Goal: Transaction & Acquisition: Purchase product/service

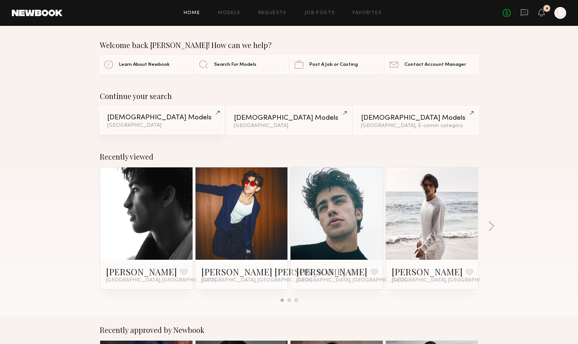
click at [169, 126] on div "Los Angeles" at bounding box center [162, 125] width 110 height 5
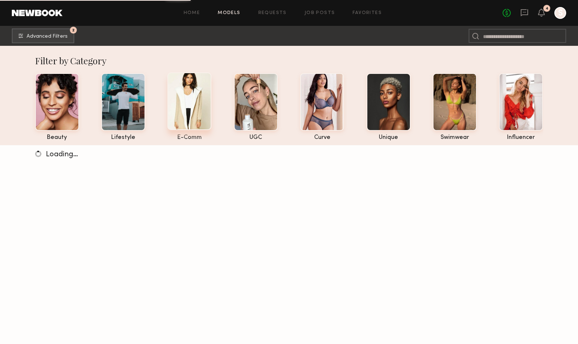
click at [194, 111] on div at bounding box center [190, 101] width 44 height 58
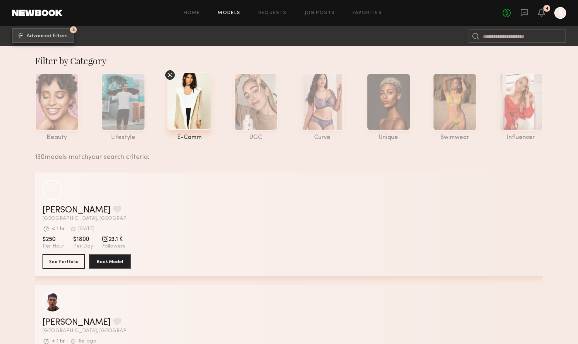
click at [47, 36] on span "Advanced Filters" at bounding box center [47, 36] width 41 height 5
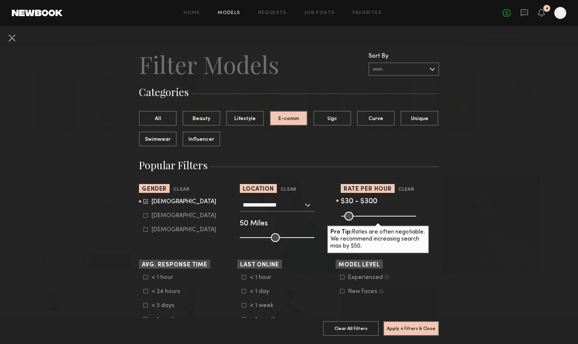
drag, startPoint x: 411, startPoint y: 215, endPoint x: 384, endPoint y: 217, distance: 27.1
type input "***"
click at [384, 217] on input "range" at bounding box center [379, 216] width 75 height 9
click at [399, 328] on button "Apply 4 Filters & Close" at bounding box center [411, 328] width 56 height 15
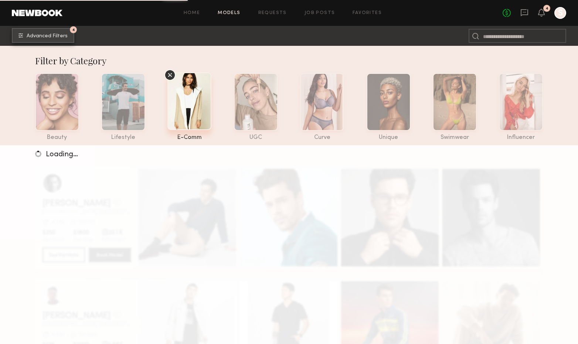
click at [47, 39] on button "4 Advanced Filters" at bounding box center [43, 35] width 62 height 15
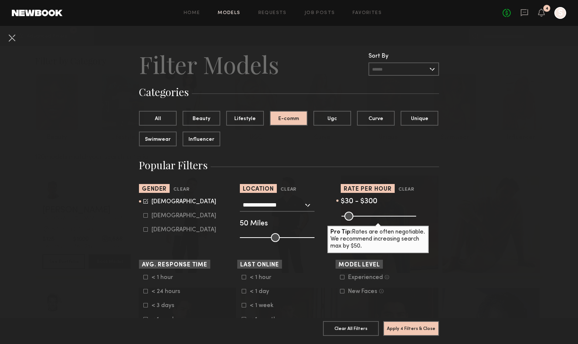
click at [153, 220] on form "Male Female Non-binary" at bounding box center [190, 216] width 94 height 35
click at [145, 216] on icon at bounding box center [145, 215] width 4 height 4
type input "*"
click at [146, 200] on icon at bounding box center [145, 201] width 5 height 5
type input "**"
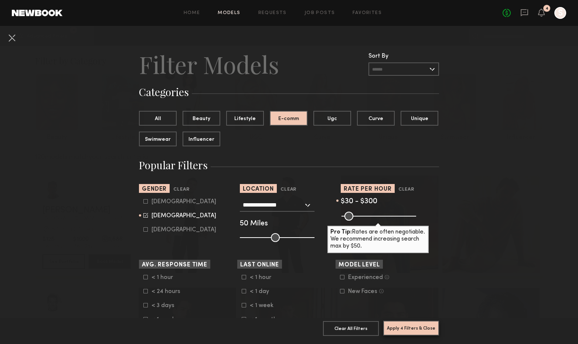
click at [425, 332] on button "Apply 4 Filters & Close" at bounding box center [411, 328] width 56 height 15
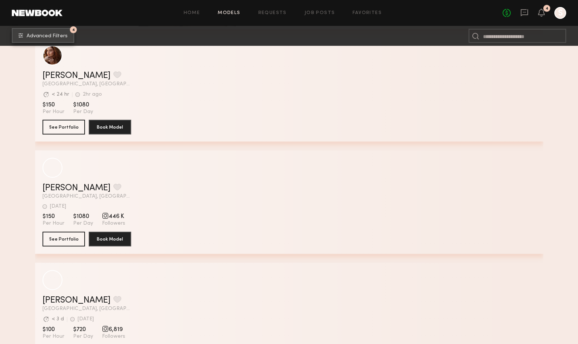
scroll to position [4296, 0]
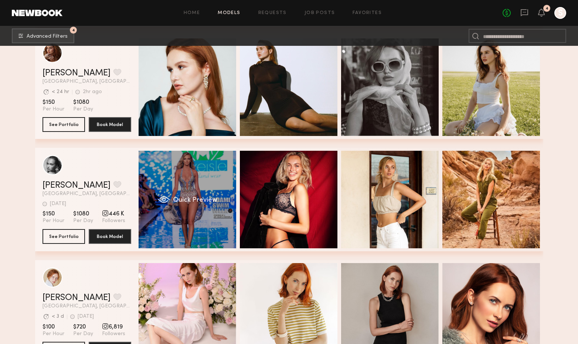
click at [194, 200] on span "Quick Preview" at bounding box center [195, 200] width 44 height 7
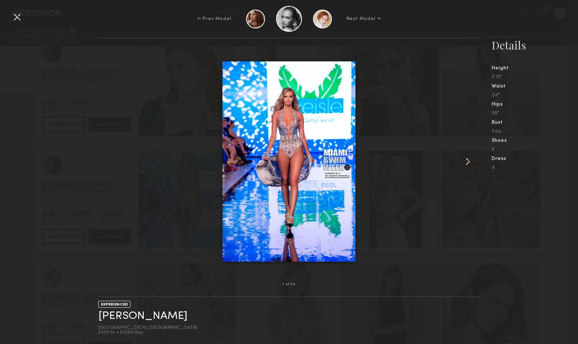
click at [467, 159] on common-icon at bounding box center [468, 162] width 12 height 12
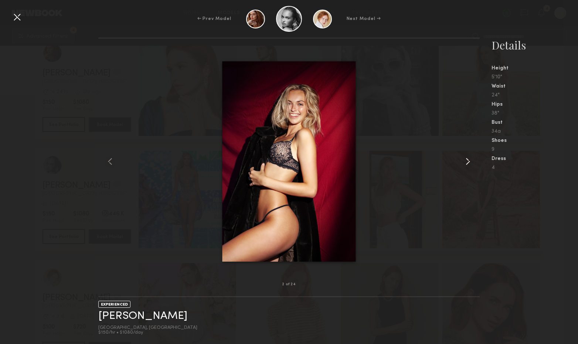
click at [470, 160] on common-icon at bounding box center [468, 162] width 12 height 12
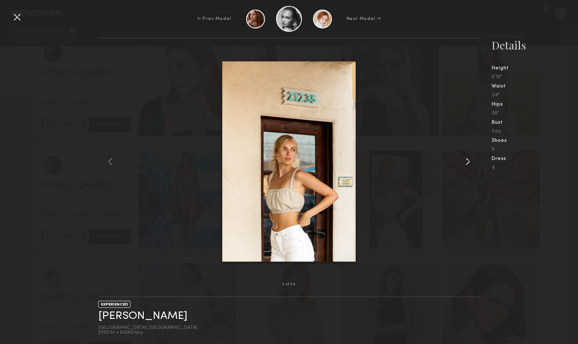
click at [470, 160] on common-icon at bounding box center [468, 162] width 12 height 12
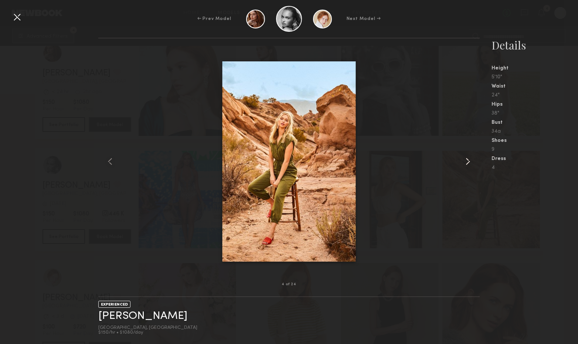
click at [470, 160] on common-icon at bounding box center [468, 162] width 12 height 12
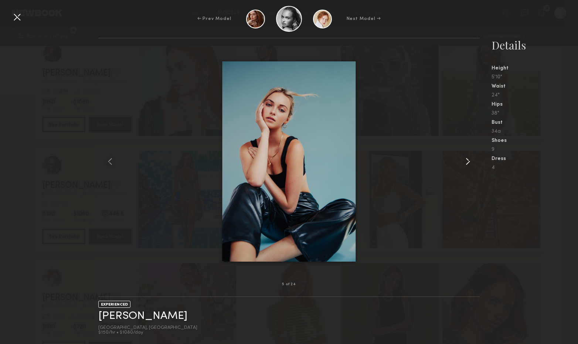
click at [470, 160] on common-icon at bounding box center [468, 162] width 12 height 12
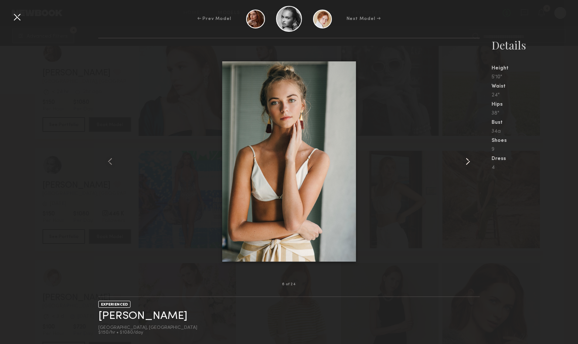
click at [470, 160] on common-icon at bounding box center [468, 162] width 12 height 12
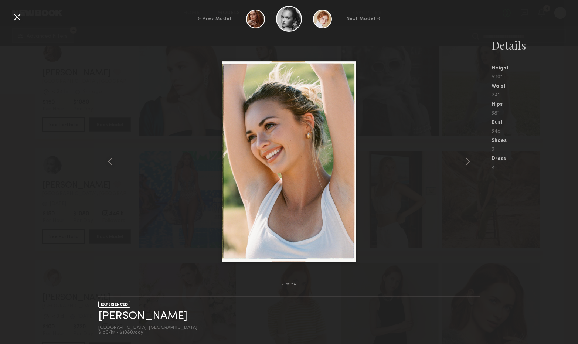
click at [20, 17] on div at bounding box center [17, 17] width 12 height 12
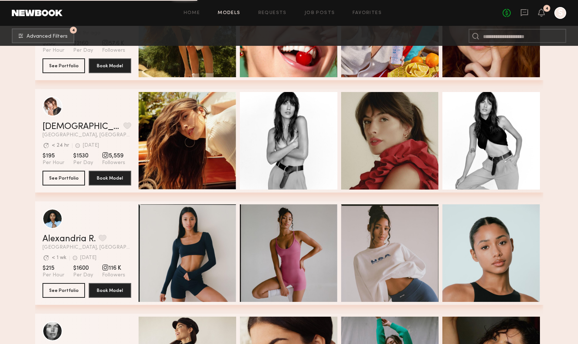
scroll to position [4919, 0]
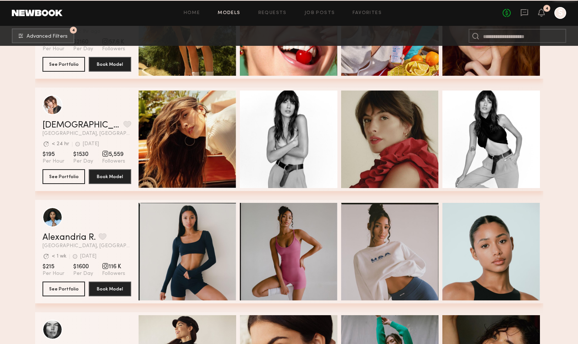
click at [186, 133] on div "Quick Preview" at bounding box center [188, 140] width 98 height 98
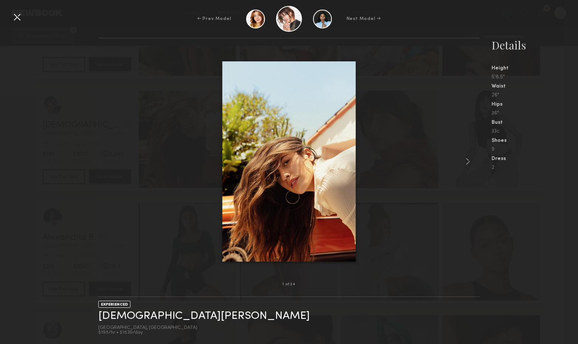
click at [18, 18] on div at bounding box center [17, 17] width 12 height 12
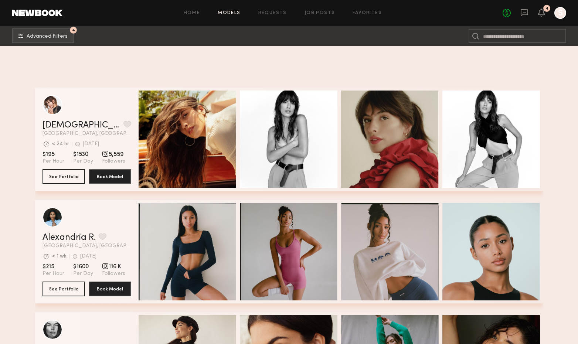
scroll to position [5118, 0]
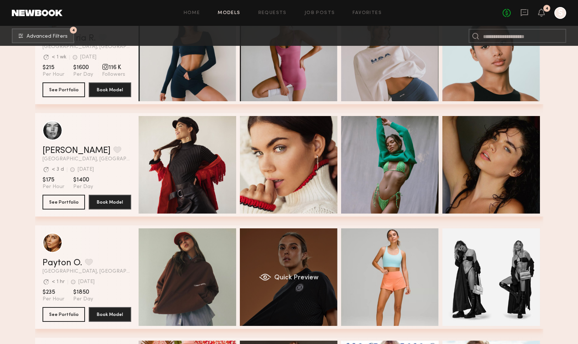
click at [303, 280] on span "Quick Preview" at bounding box center [296, 278] width 44 height 7
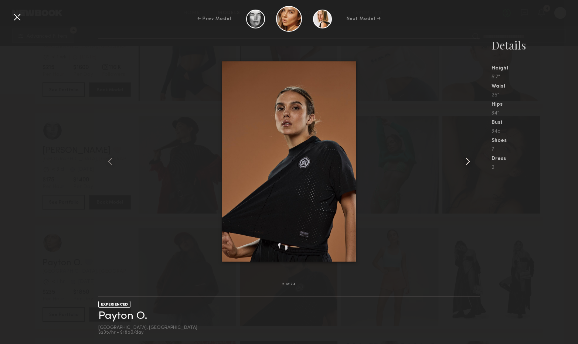
click at [473, 163] on common-icon at bounding box center [468, 162] width 12 height 12
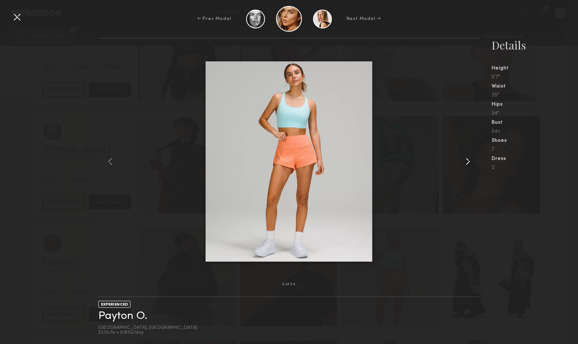
click at [473, 163] on common-icon at bounding box center [468, 162] width 12 height 12
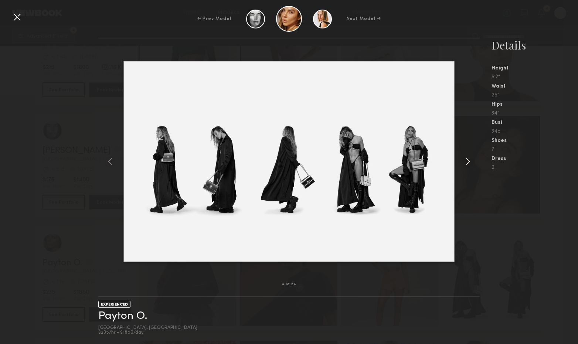
click at [473, 163] on common-icon at bounding box center [468, 162] width 12 height 12
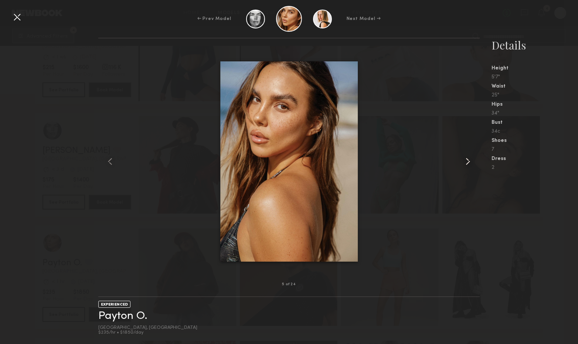
click at [473, 163] on common-icon at bounding box center [468, 162] width 12 height 12
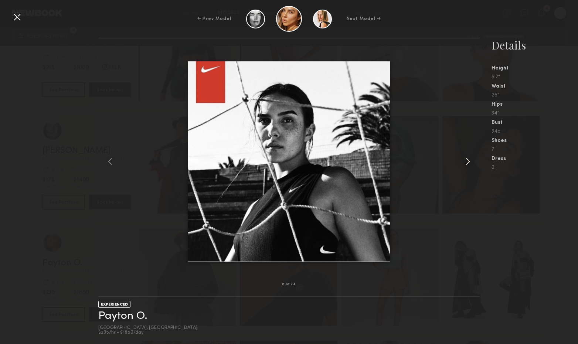
click at [473, 163] on common-icon at bounding box center [468, 162] width 12 height 12
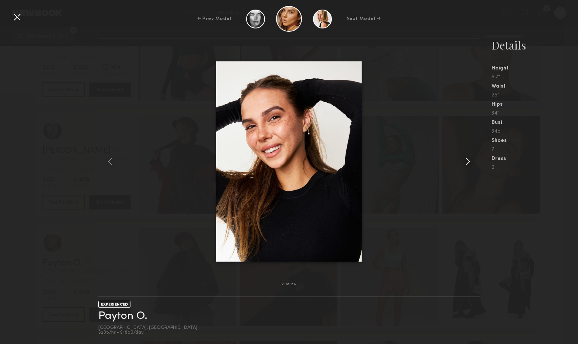
click at [473, 163] on common-icon at bounding box center [468, 162] width 12 height 12
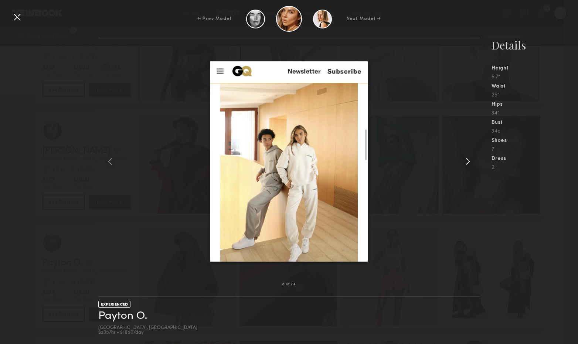
click at [473, 163] on common-icon at bounding box center [468, 162] width 12 height 12
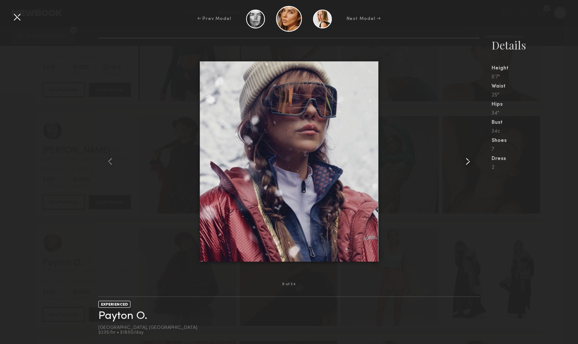
click at [473, 163] on common-icon at bounding box center [468, 162] width 12 height 12
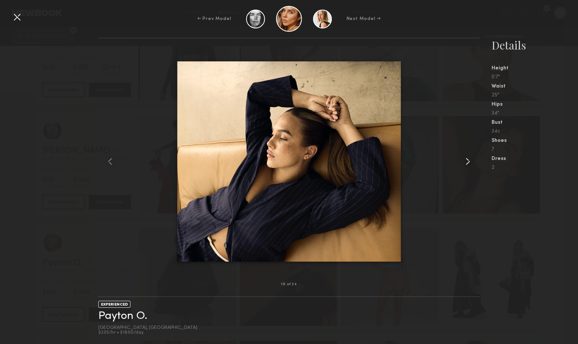
click at [473, 163] on common-icon at bounding box center [468, 162] width 12 height 12
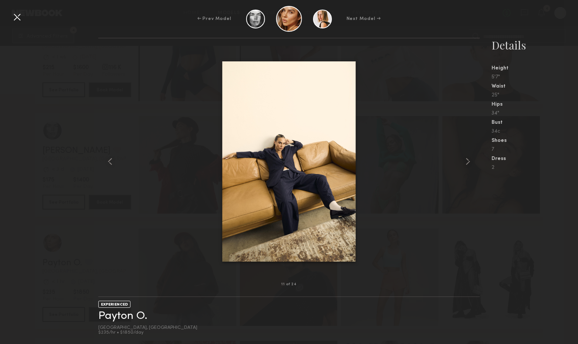
click at [19, 16] on div at bounding box center [17, 17] width 12 height 12
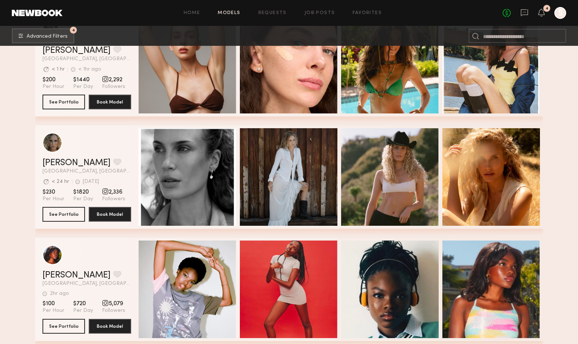
scroll to position [5671, 0]
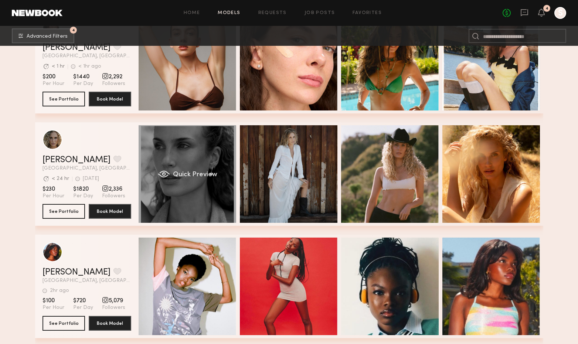
click at [192, 172] on span "Quick Preview" at bounding box center [195, 175] width 44 height 7
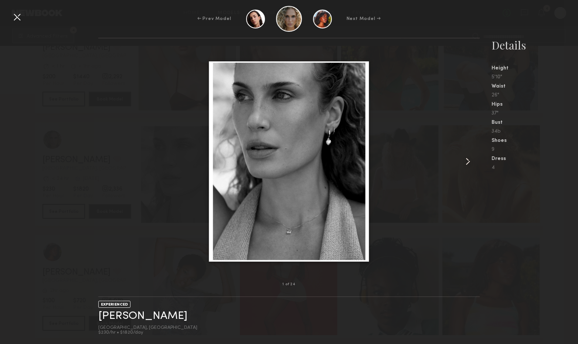
click at [468, 165] on common-icon at bounding box center [468, 162] width 12 height 12
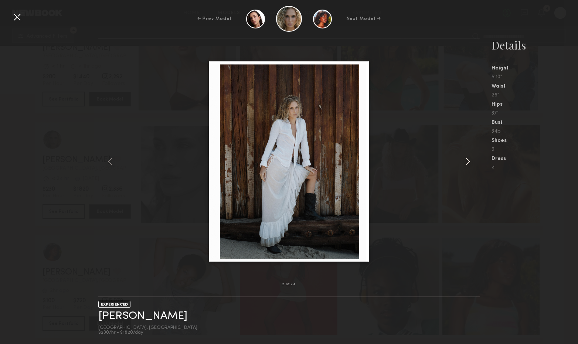
click at [469, 163] on common-icon at bounding box center [468, 162] width 12 height 12
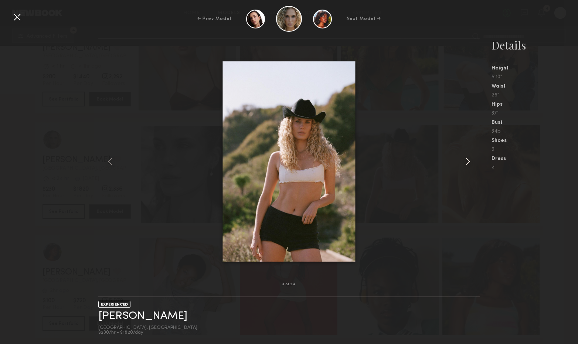
click at [469, 163] on common-icon at bounding box center [468, 162] width 12 height 12
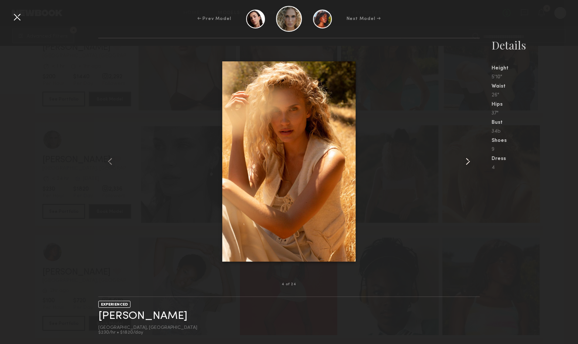
click at [469, 163] on common-icon at bounding box center [468, 162] width 12 height 12
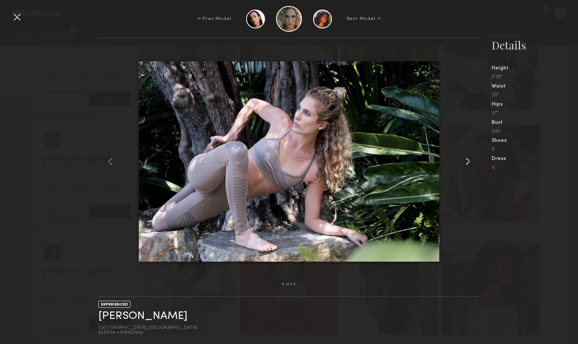
click at [469, 163] on common-icon at bounding box center [468, 162] width 12 height 12
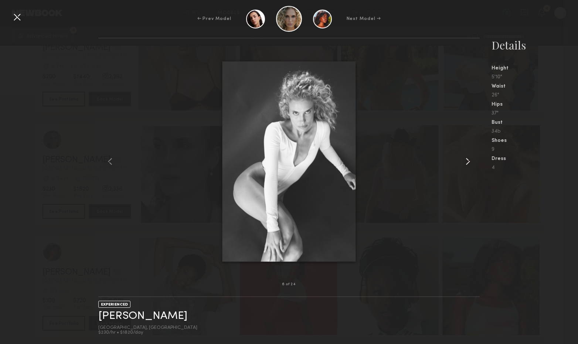
click at [469, 163] on common-icon at bounding box center [468, 162] width 12 height 12
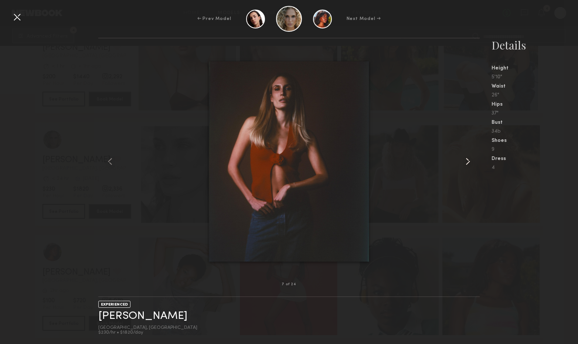
click at [469, 163] on common-icon at bounding box center [468, 162] width 12 height 12
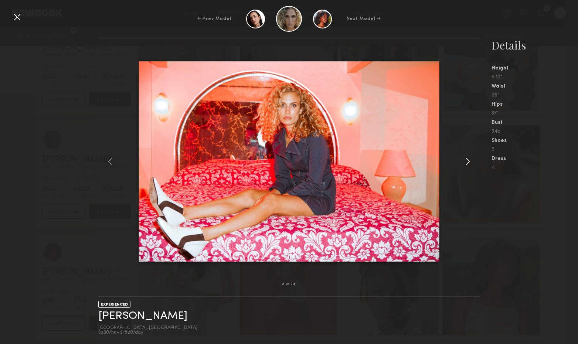
click at [469, 163] on common-icon at bounding box center [468, 162] width 12 height 12
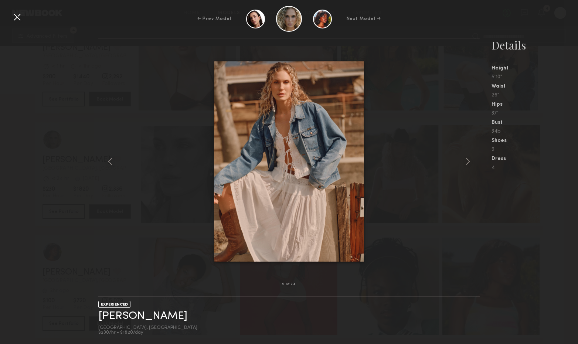
click at [13, 16] on div at bounding box center [17, 17] width 12 height 12
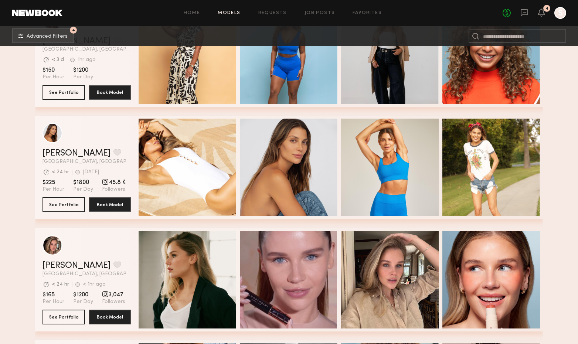
scroll to position [6812, 0]
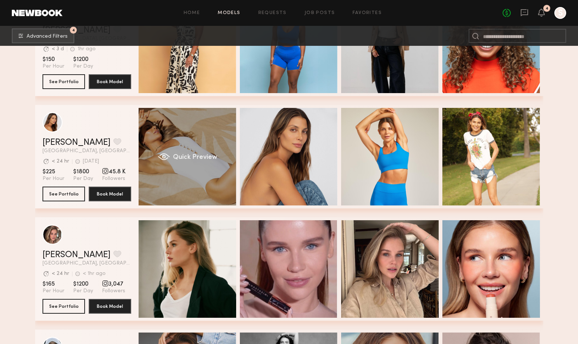
click at [189, 156] on span "Quick Preview" at bounding box center [195, 157] width 44 height 7
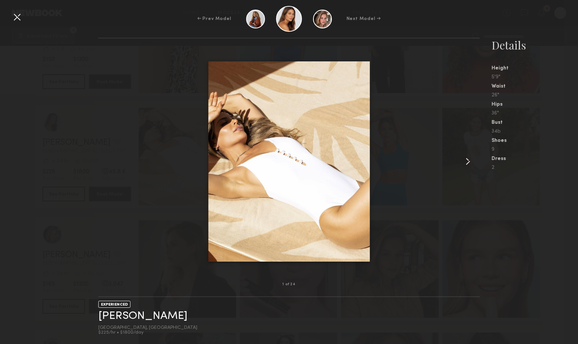
click at [469, 164] on common-icon at bounding box center [468, 162] width 12 height 12
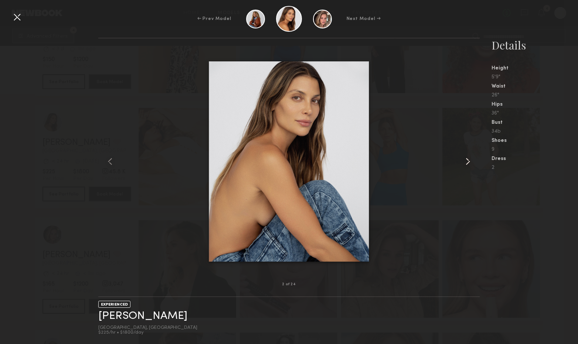
click at [469, 164] on common-icon at bounding box center [468, 162] width 12 height 12
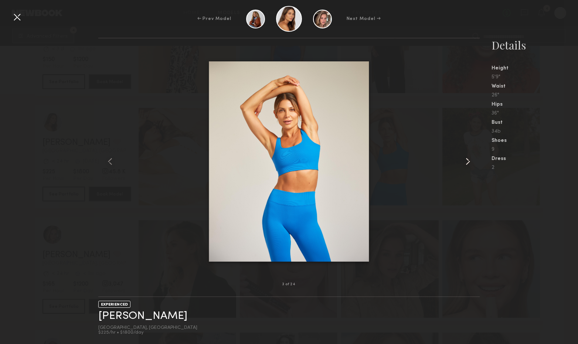
click at [469, 164] on common-icon at bounding box center [468, 162] width 12 height 12
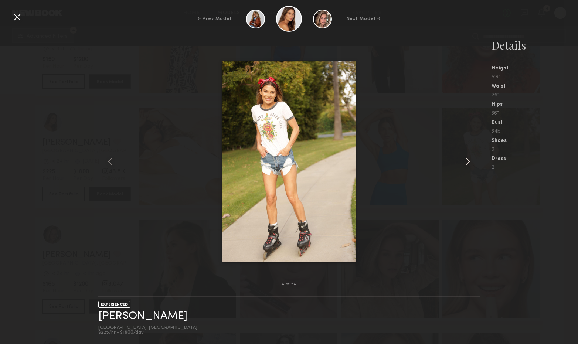
click at [469, 164] on common-icon at bounding box center [468, 162] width 12 height 12
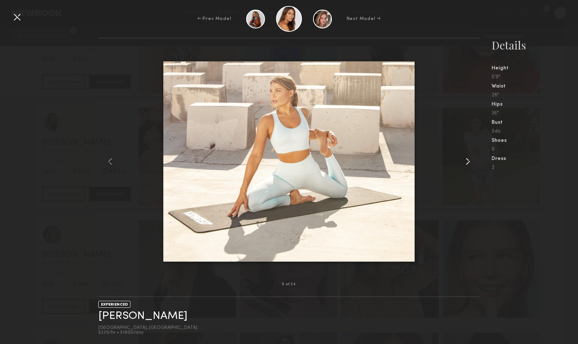
click at [469, 164] on common-icon at bounding box center [468, 162] width 12 height 12
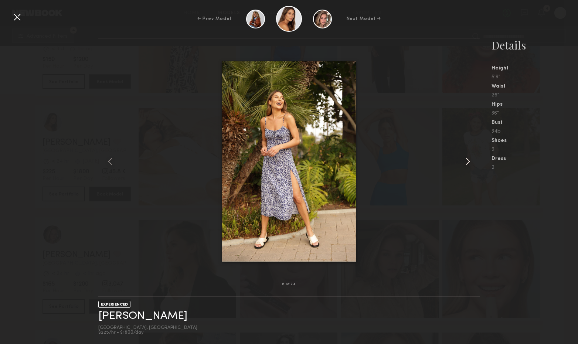
click at [469, 164] on common-icon at bounding box center [468, 162] width 12 height 12
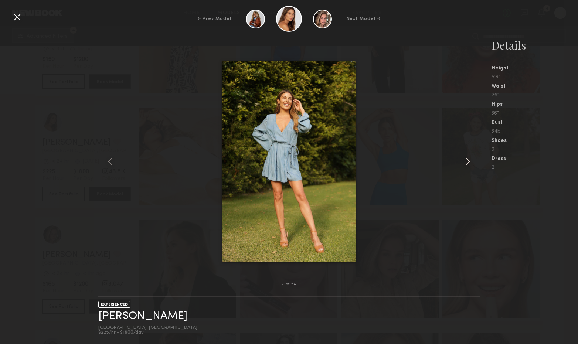
click at [469, 164] on common-icon at bounding box center [468, 162] width 12 height 12
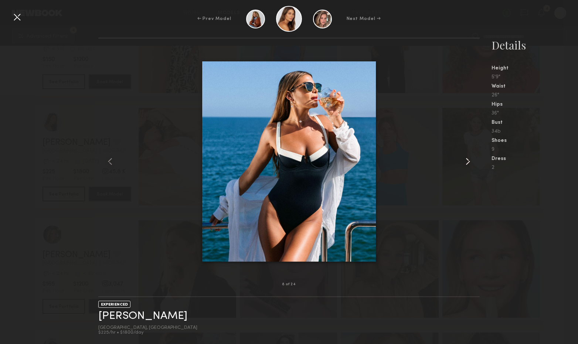
click at [469, 164] on common-icon at bounding box center [468, 162] width 12 height 12
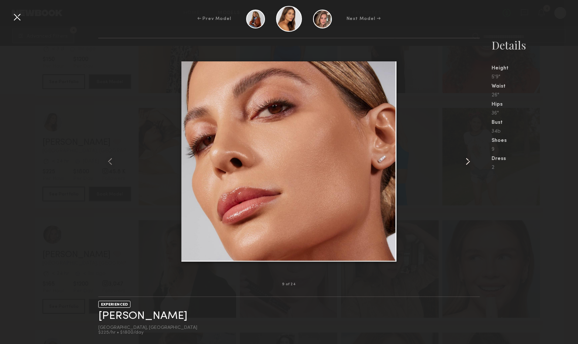
click at [469, 164] on common-icon at bounding box center [468, 162] width 12 height 12
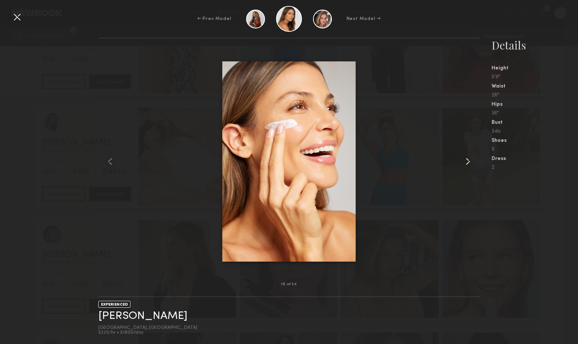
click at [469, 164] on common-icon at bounding box center [468, 162] width 12 height 12
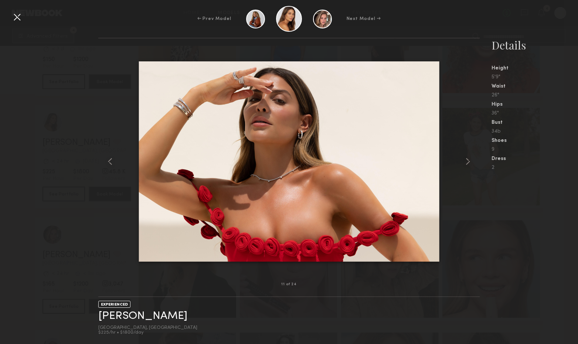
click at [14, 12] on div at bounding box center [17, 17] width 12 height 12
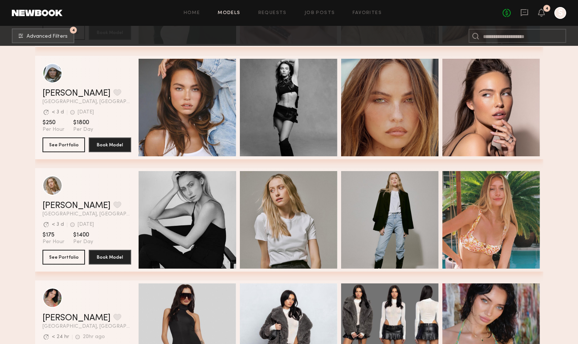
scroll to position [7069, 0]
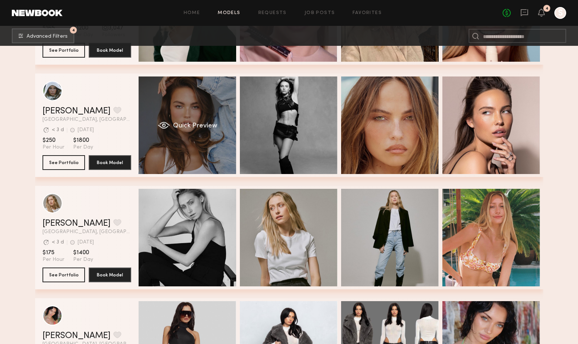
click at [204, 131] on div "Quick Preview" at bounding box center [188, 126] width 98 height 98
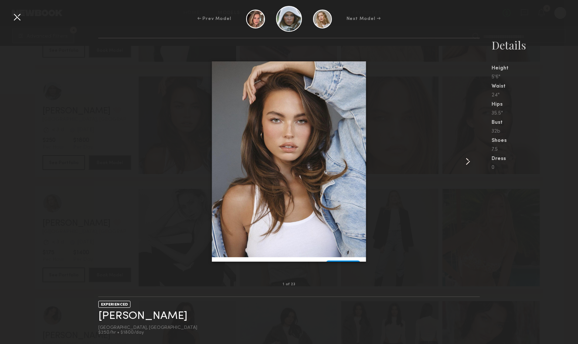
click at [465, 161] on common-icon at bounding box center [468, 162] width 12 height 12
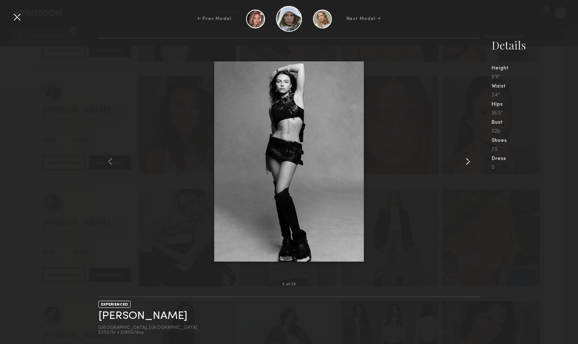
click at [465, 161] on common-icon at bounding box center [468, 162] width 12 height 12
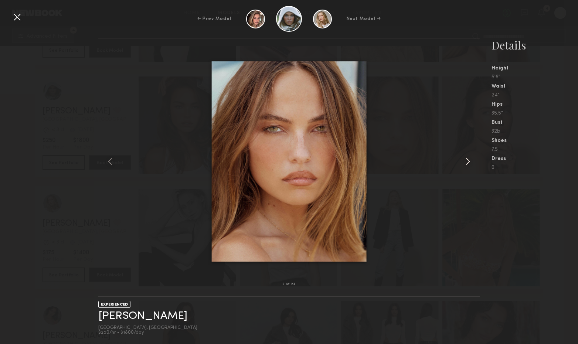
click at [465, 161] on common-icon at bounding box center [468, 162] width 12 height 12
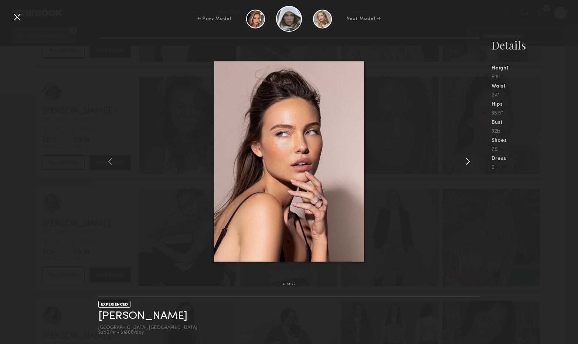
click at [467, 160] on common-icon at bounding box center [468, 162] width 12 height 12
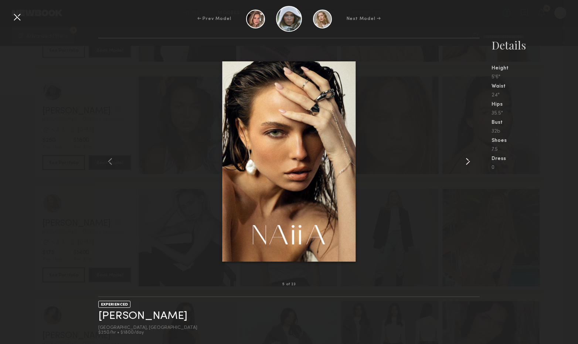
click at [467, 160] on common-icon at bounding box center [468, 162] width 12 height 12
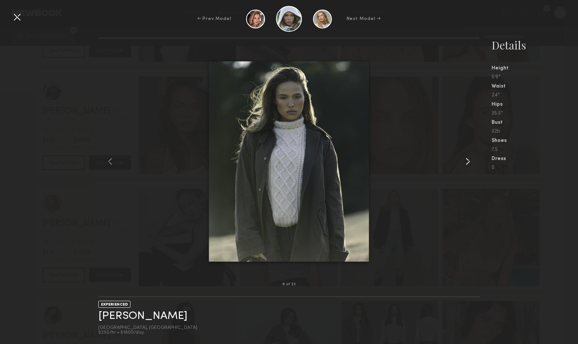
click at [467, 160] on common-icon at bounding box center [468, 162] width 12 height 12
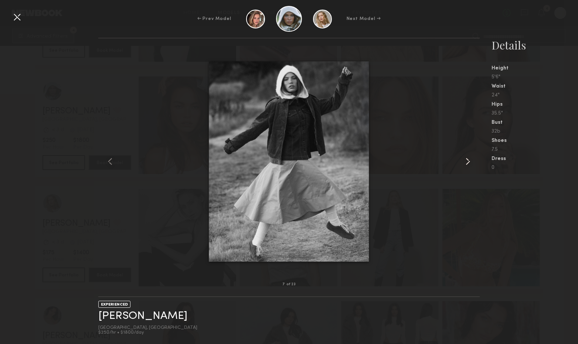
click at [469, 161] on common-icon at bounding box center [468, 162] width 12 height 12
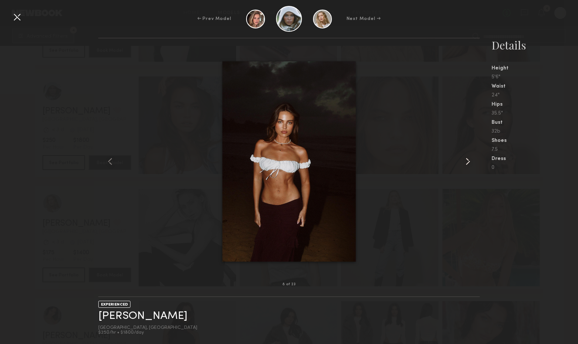
click at [467, 158] on common-icon at bounding box center [468, 162] width 12 height 12
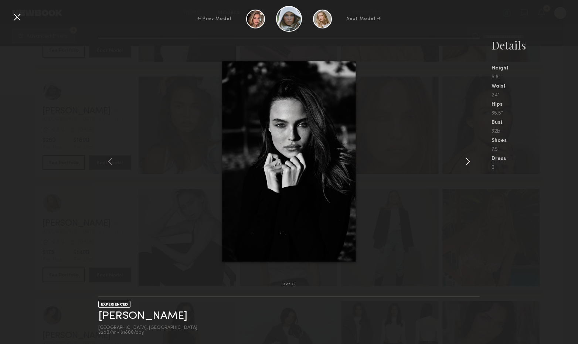
click at [467, 158] on common-icon at bounding box center [468, 162] width 12 height 12
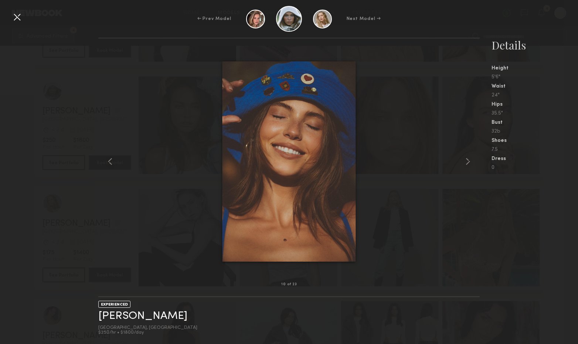
click at [10, 17] on div "← Prev Model Next Model →" at bounding box center [289, 19] width 578 height 26
click at [16, 14] on div at bounding box center [17, 17] width 12 height 12
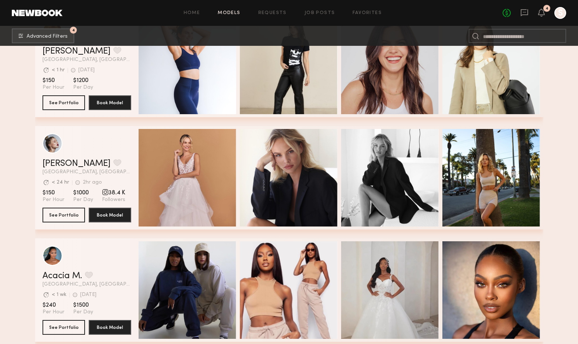
scroll to position [7486, 0]
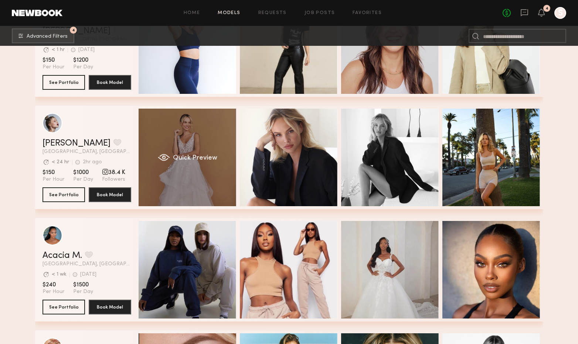
click at [196, 158] on span "Quick Preview" at bounding box center [195, 158] width 44 height 7
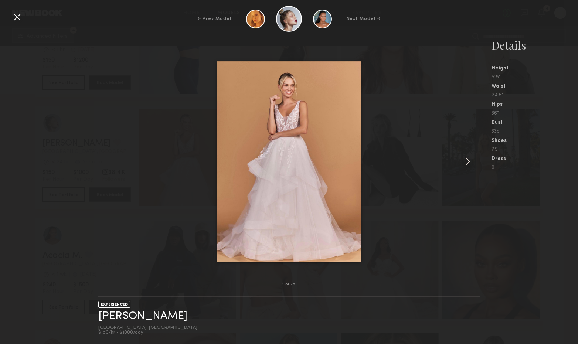
click at [468, 163] on common-icon at bounding box center [468, 162] width 12 height 12
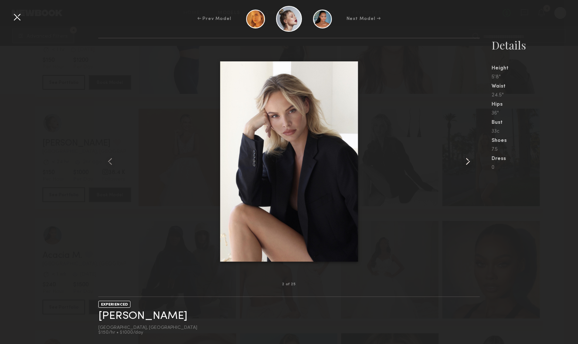
click at [468, 163] on common-icon at bounding box center [468, 162] width 12 height 12
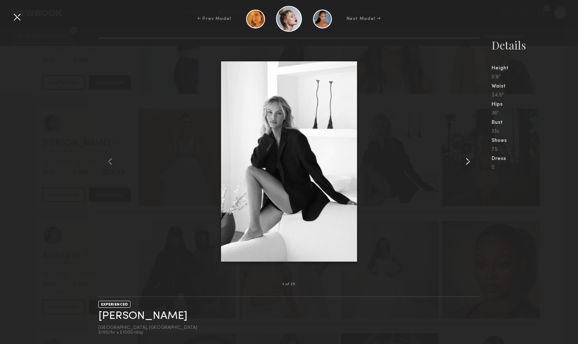
click at [468, 163] on common-icon at bounding box center [468, 162] width 12 height 12
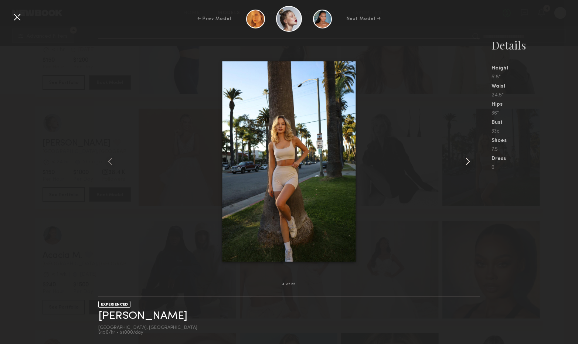
click at [468, 163] on common-icon at bounding box center [468, 162] width 12 height 12
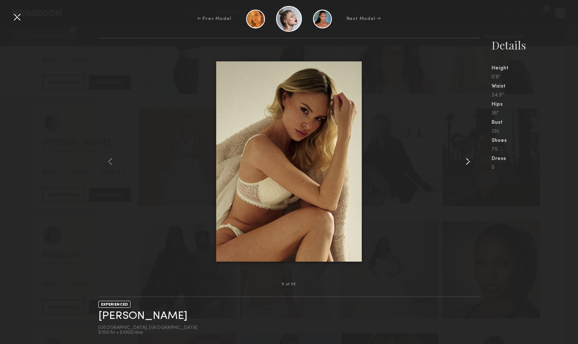
click at [468, 163] on common-icon at bounding box center [468, 162] width 12 height 12
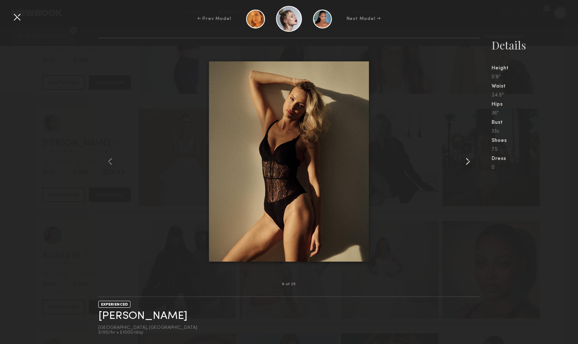
click at [468, 163] on common-icon at bounding box center [468, 162] width 12 height 12
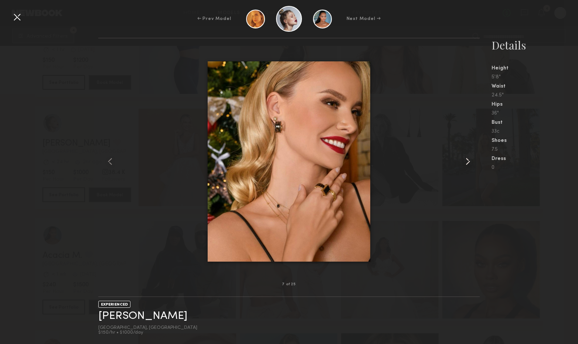
click at [468, 163] on common-icon at bounding box center [468, 162] width 12 height 12
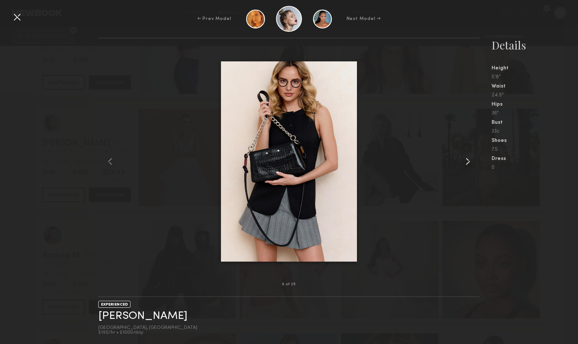
click at [468, 163] on common-icon at bounding box center [468, 162] width 12 height 12
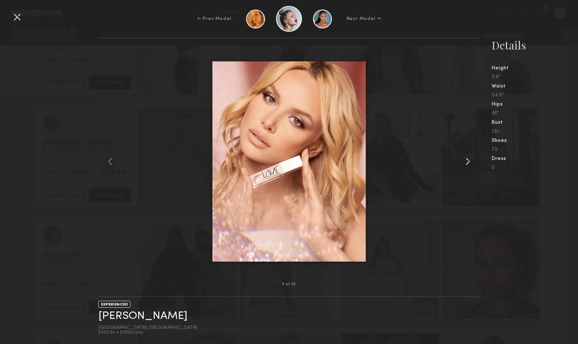
click at [468, 163] on common-icon at bounding box center [468, 162] width 12 height 12
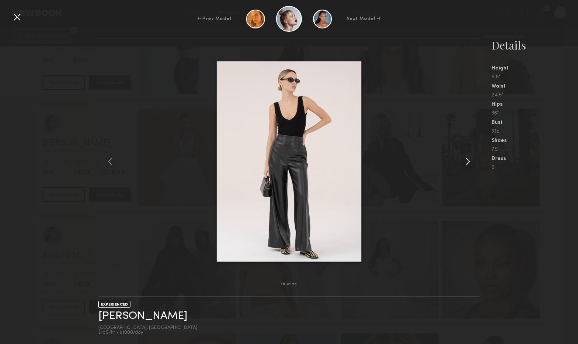
click at [468, 163] on common-icon at bounding box center [468, 162] width 12 height 12
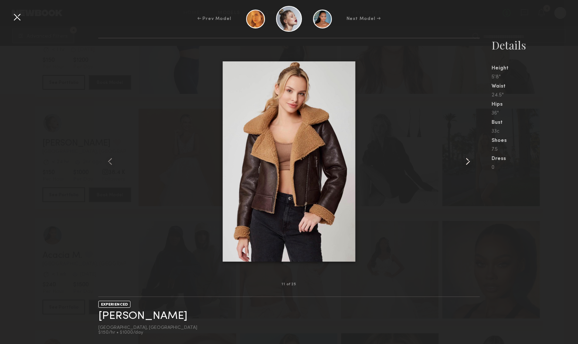
click at [468, 163] on common-icon at bounding box center [468, 162] width 12 height 12
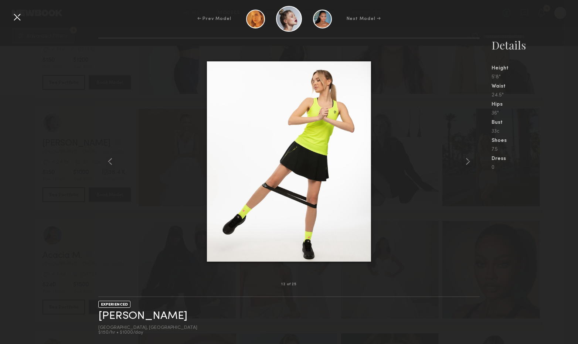
click at [13, 16] on div at bounding box center [17, 17] width 12 height 12
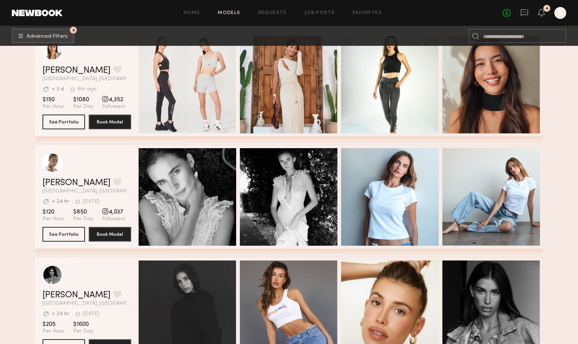
scroll to position [7917, 0]
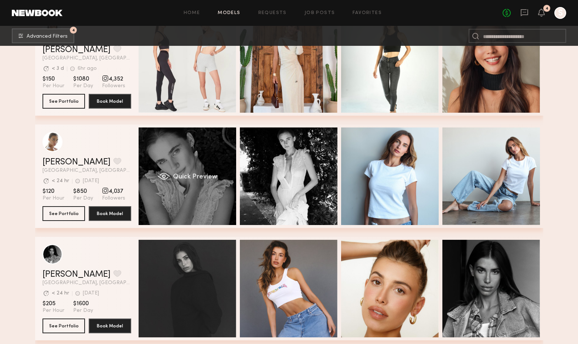
click at [202, 176] on span "Quick Preview" at bounding box center [195, 177] width 44 height 7
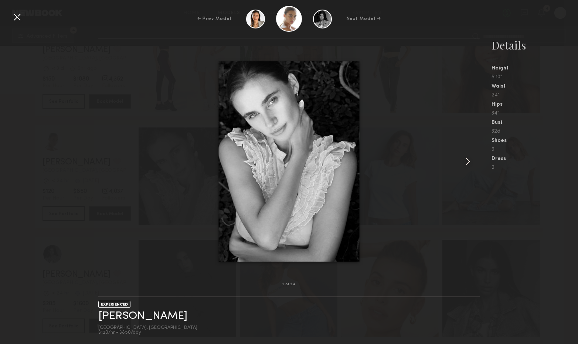
click at [468, 162] on common-icon at bounding box center [468, 162] width 12 height 12
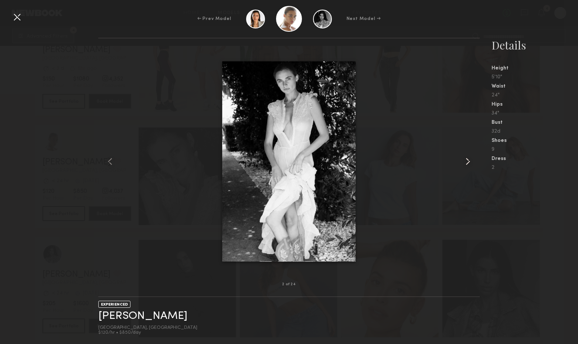
click at [468, 162] on common-icon at bounding box center [468, 162] width 12 height 12
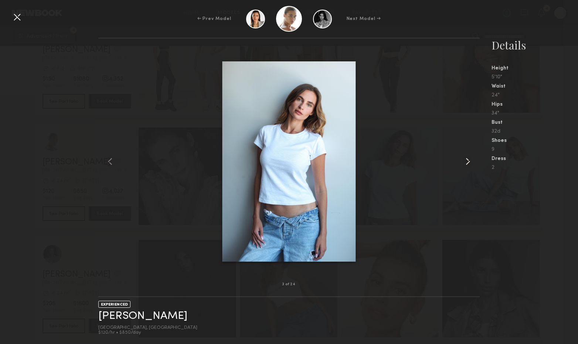
click at [468, 162] on common-icon at bounding box center [468, 162] width 12 height 12
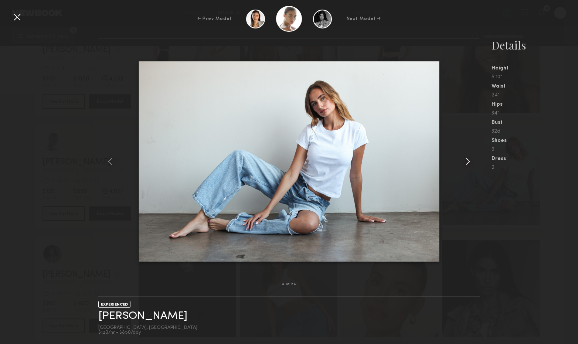
click at [468, 162] on common-icon at bounding box center [468, 162] width 12 height 12
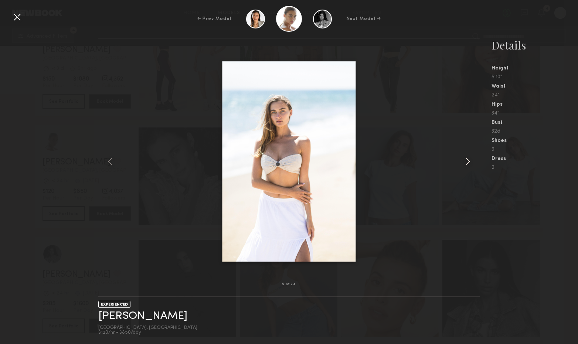
click at [468, 162] on common-icon at bounding box center [468, 162] width 12 height 12
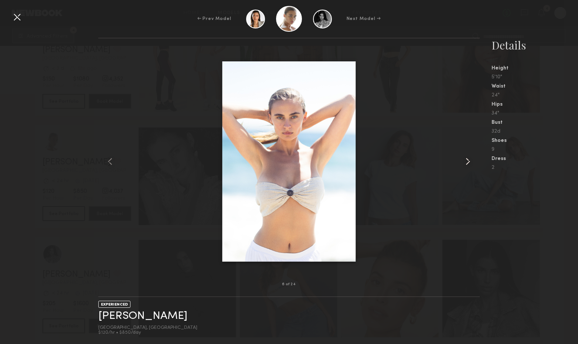
click at [468, 162] on common-icon at bounding box center [468, 162] width 12 height 12
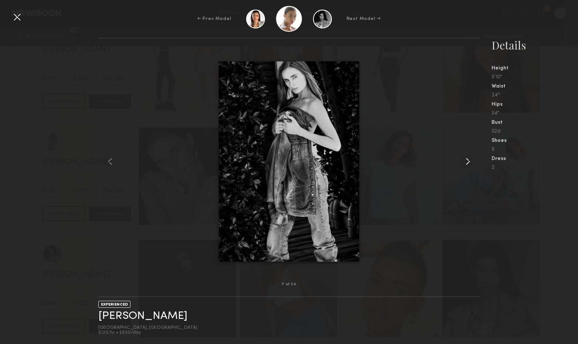
click at [468, 162] on common-icon at bounding box center [468, 162] width 12 height 12
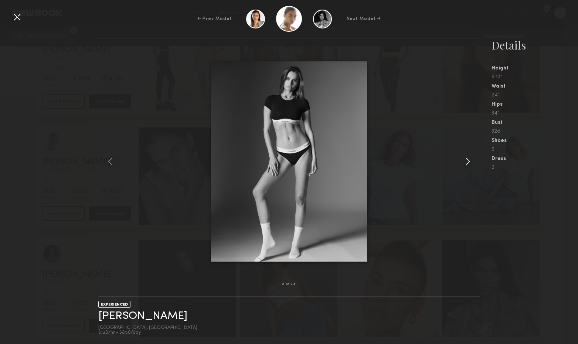
click at [468, 162] on common-icon at bounding box center [468, 162] width 12 height 12
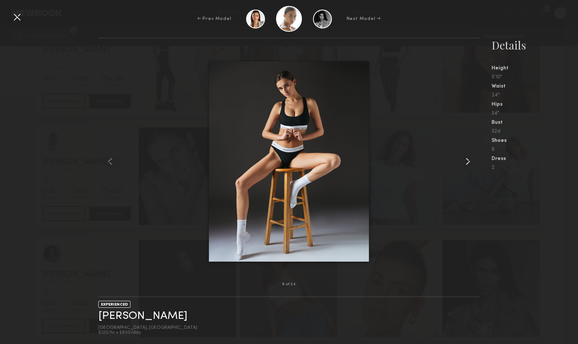
click at [468, 162] on common-icon at bounding box center [468, 162] width 12 height 12
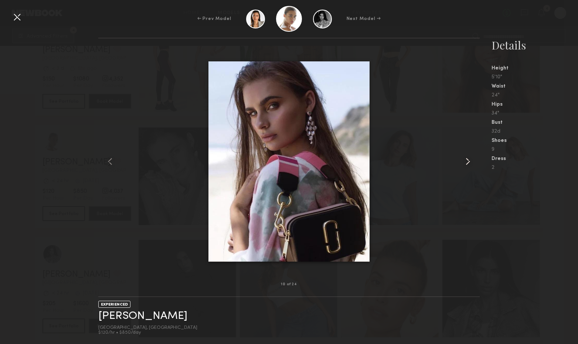
click at [468, 162] on common-icon at bounding box center [468, 162] width 12 height 12
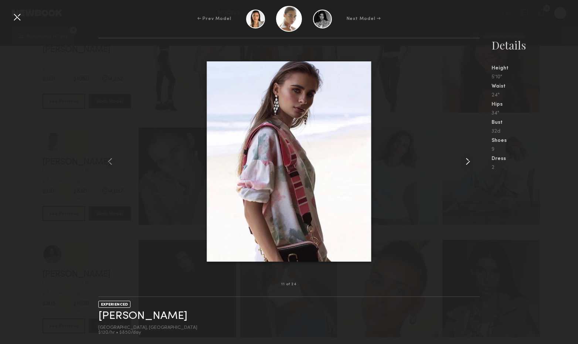
click at [468, 162] on common-icon at bounding box center [468, 162] width 12 height 12
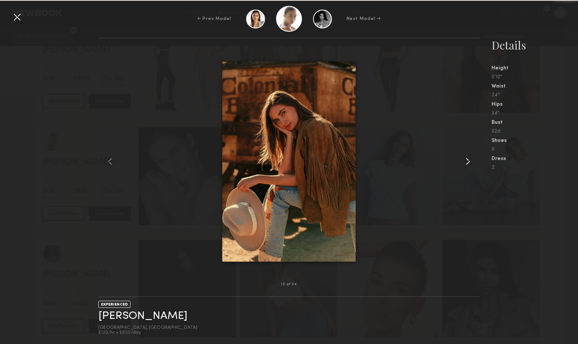
click at [468, 162] on common-icon at bounding box center [468, 162] width 12 height 12
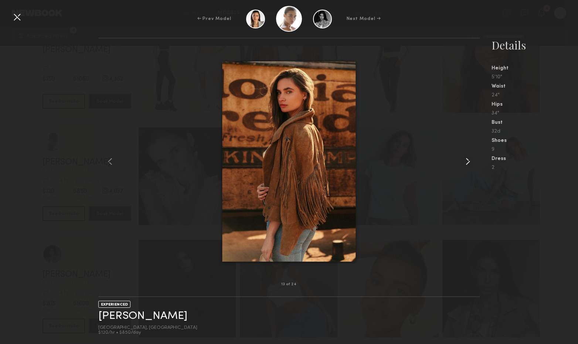
click at [468, 161] on common-icon at bounding box center [468, 162] width 12 height 12
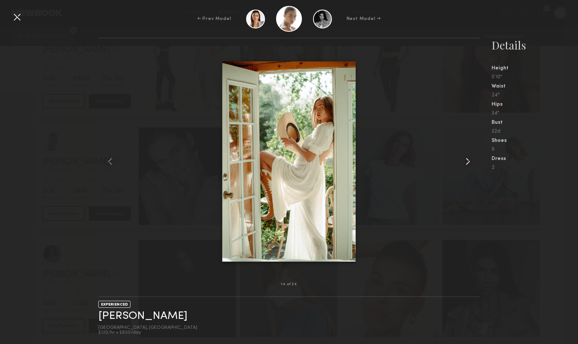
click at [468, 161] on common-icon at bounding box center [468, 162] width 12 height 12
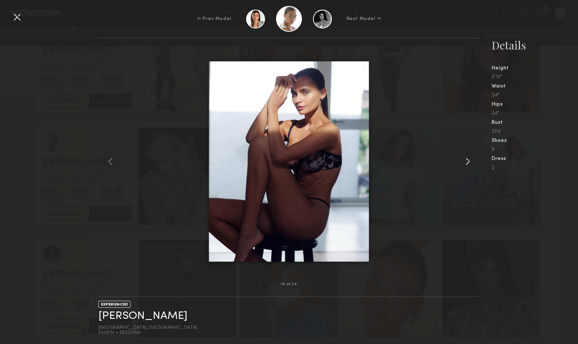
click at [468, 161] on common-icon at bounding box center [468, 162] width 12 height 12
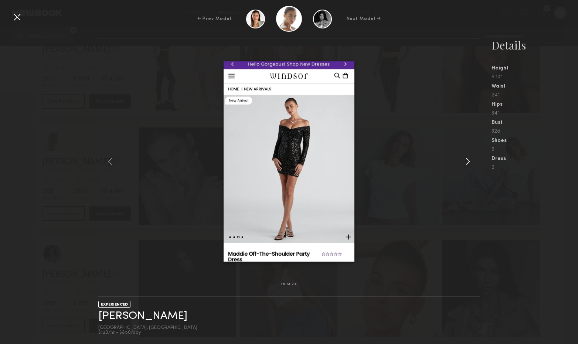
click at [468, 161] on common-icon at bounding box center [468, 162] width 12 height 12
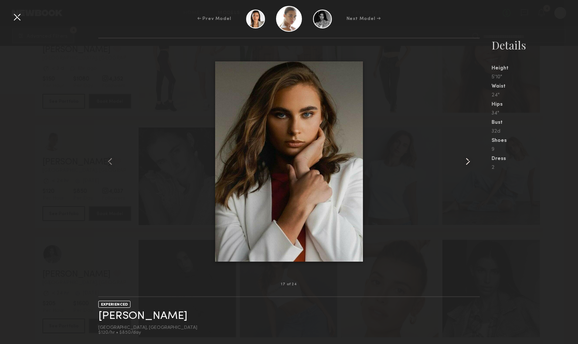
click at [468, 161] on common-icon at bounding box center [468, 162] width 12 height 12
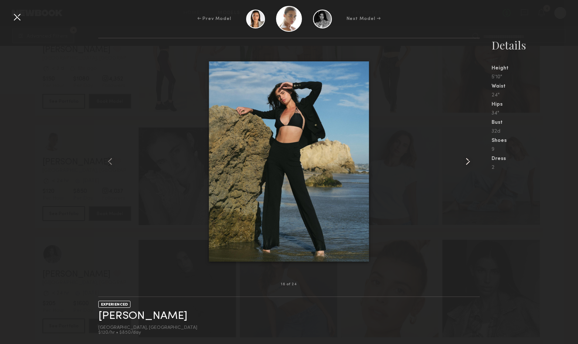
click at [468, 161] on common-icon at bounding box center [468, 162] width 12 height 12
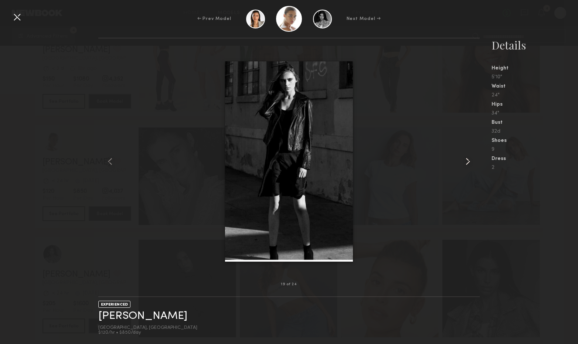
click at [468, 161] on common-icon at bounding box center [468, 162] width 12 height 12
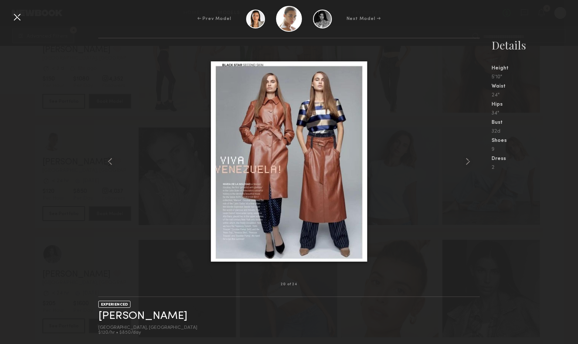
click at [117, 132] on div at bounding box center [289, 161] width 382 height 223
click at [14, 20] on div at bounding box center [17, 17] width 12 height 12
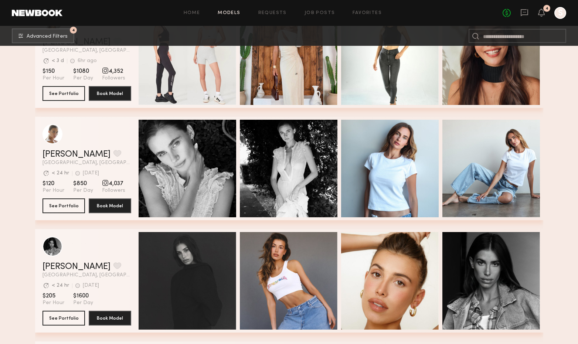
scroll to position [7925, 0]
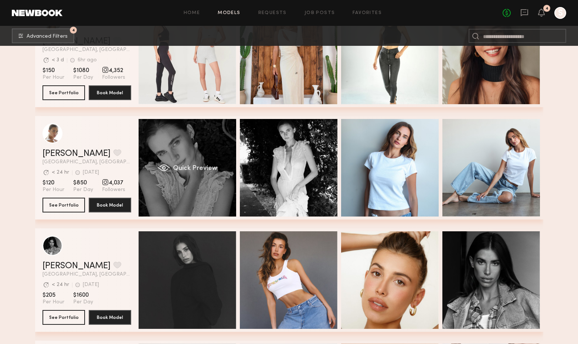
click at [192, 168] on span "Quick Preview" at bounding box center [195, 168] width 44 height 7
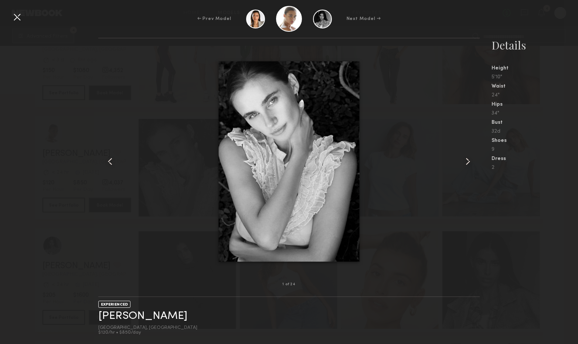
click at [108, 158] on common-icon at bounding box center [110, 162] width 12 height 12
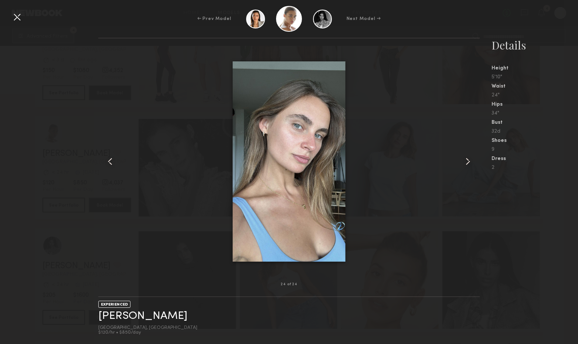
click at [108, 158] on common-icon at bounding box center [110, 162] width 12 height 12
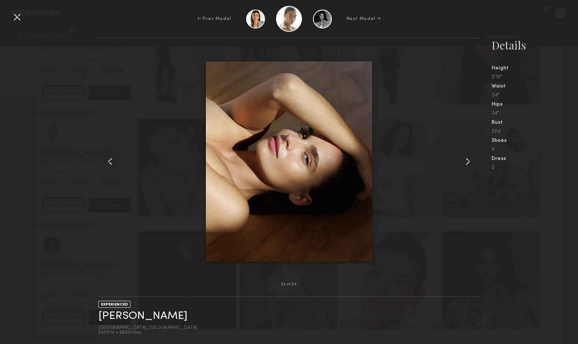
click at [108, 158] on common-icon at bounding box center [110, 162] width 12 height 12
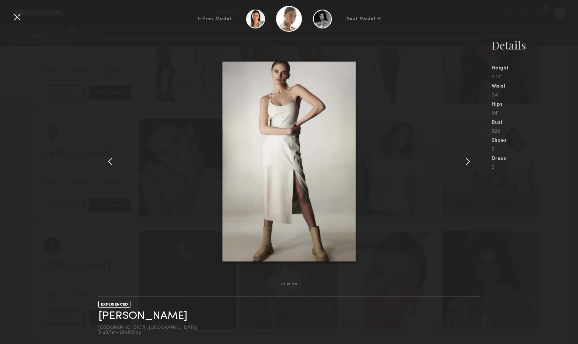
click at [108, 158] on common-icon at bounding box center [110, 162] width 12 height 12
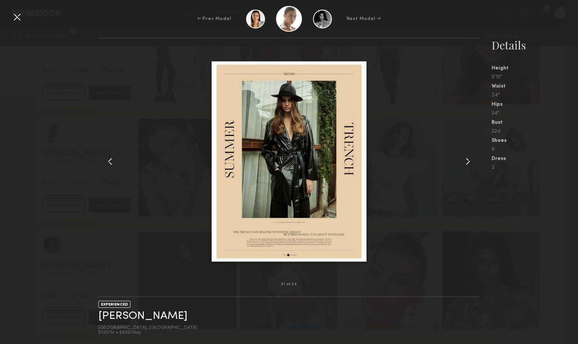
click at [108, 158] on common-icon at bounding box center [110, 162] width 12 height 12
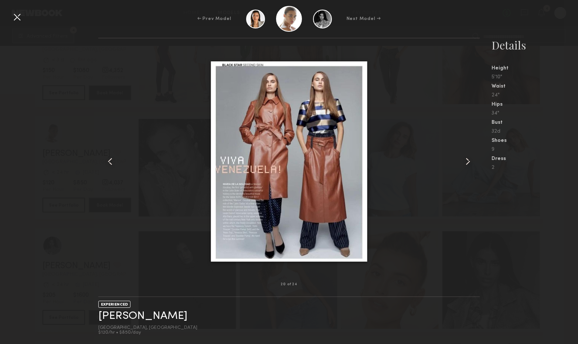
click at [108, 158] on common-icon at bounding box center [110, 162] width 12 height 12
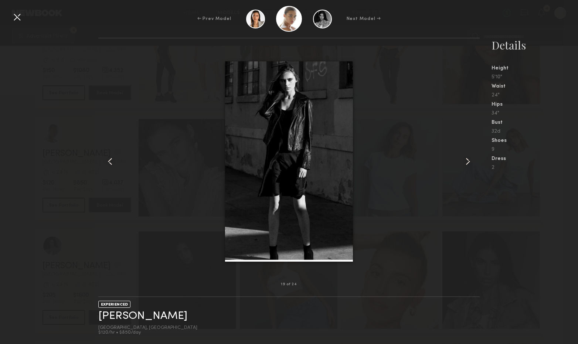
click at [108, 158] on common-icon at bounding box center [110, 162] width 12 height 12
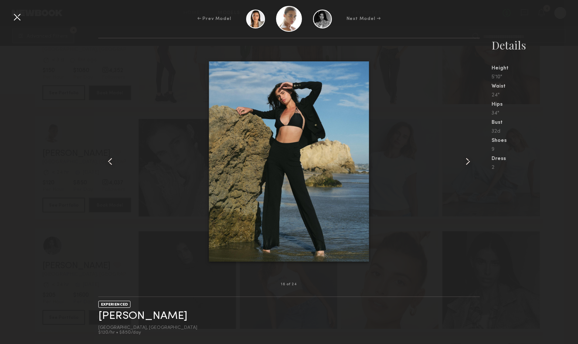
click at [108, 158] on common-icon at bounding box center [110, 162] width 12 height 12
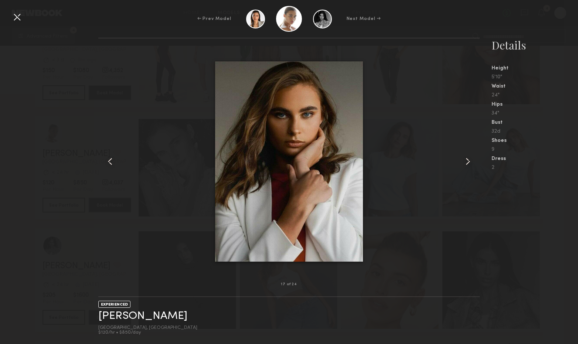
click at [108, 158] on common-icon at bounding box center [110, 162] width 12 height 12
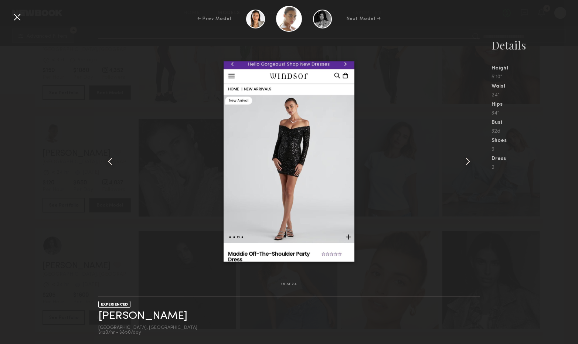
click at [108, 158] on common-icon at bounding box center [110, 162] width 12 height 12
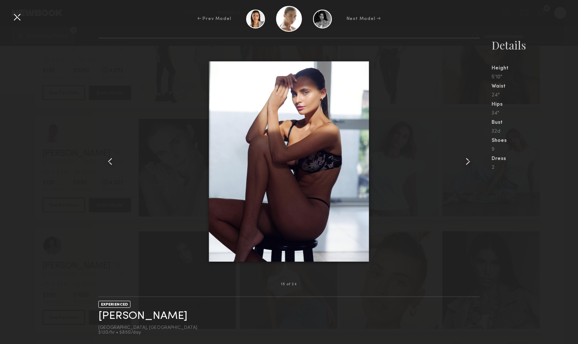
click at [108, 158] on common-icon at bounding box center [110, 162] width 12 height 12
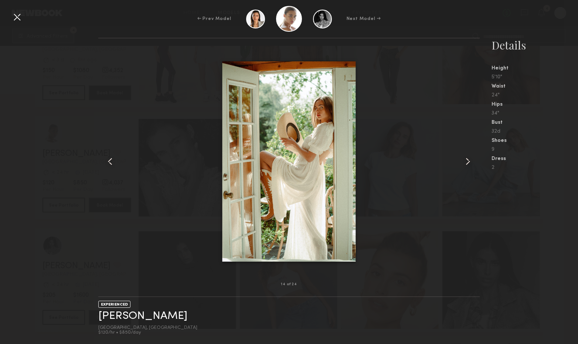
click at [285, 20] on div at bounding box center [289, 19] width 26 height 26
click at [55, 104] on div "14 of 24 EXPERIENCED Liv M. Los Angeles, CA $120/hr • $850/day Details Height 5…" at bounding box center [289, 191] width 578 height 307
click at [18, 17] on div at bounding box center [17, 17] width 12 height 12
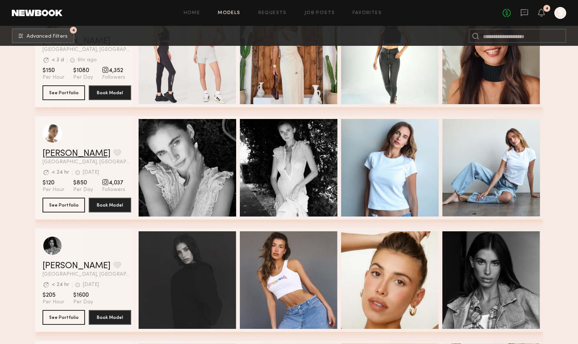
click at [57, 157] on link "[PERSON_NAME]" at bounding box center [77, 153] width 68 height 9
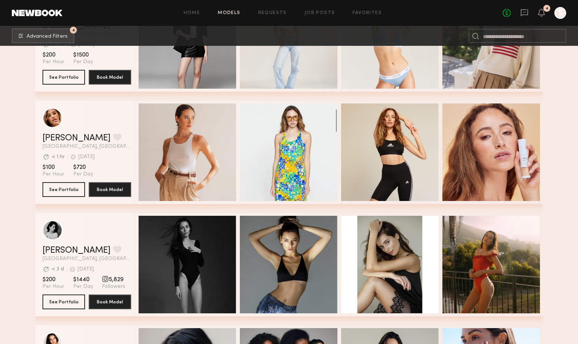
scroll to position [9364, 0]
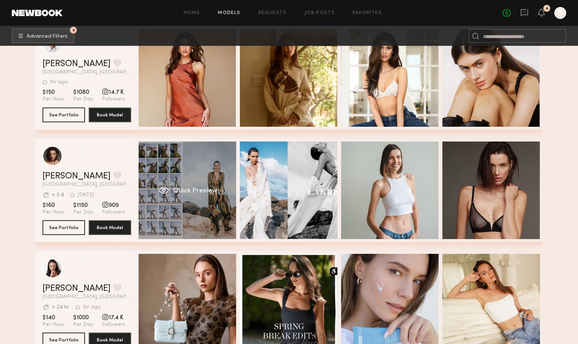
click at [197, 182] on div "Quick Preview" at bounding box center [188, 191] width 98 height 98
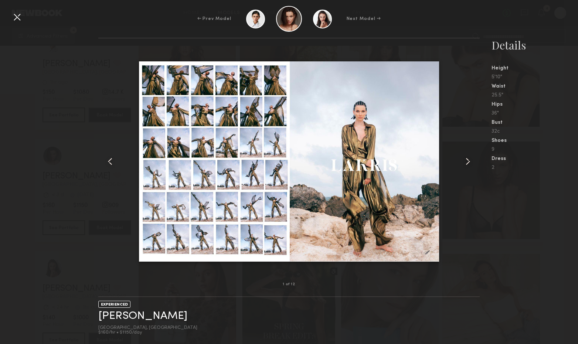
click at [471, 160] on common-icon at bounding box center [468, 162] width 12 height 12
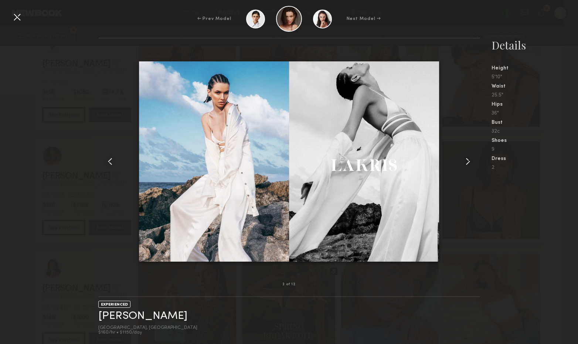
click at [471, 160] on common-icon at bounding box center [468, 162] width 12 height 12
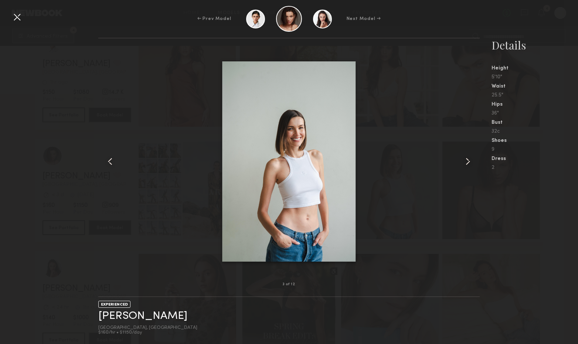
click at [471, 160] on common-icon at bounding box center [468, 162] width 12 height 12
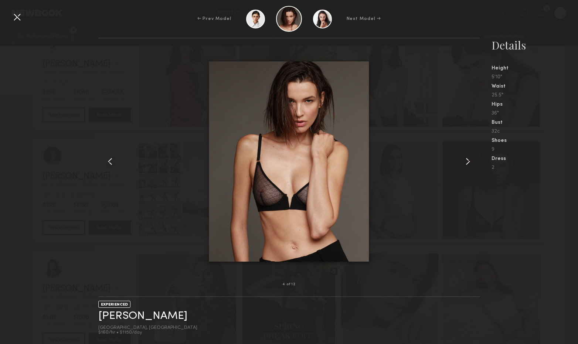
click at [471, 160] on common-icon at bounding box center [468, 162] width 12 height 12
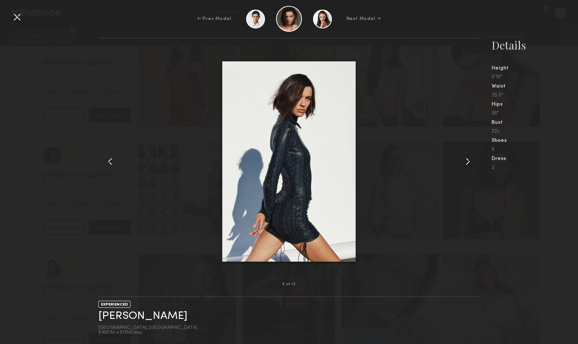
click at [471, 160] on common-icon at bounding box center [468, 162] width 12 height 12
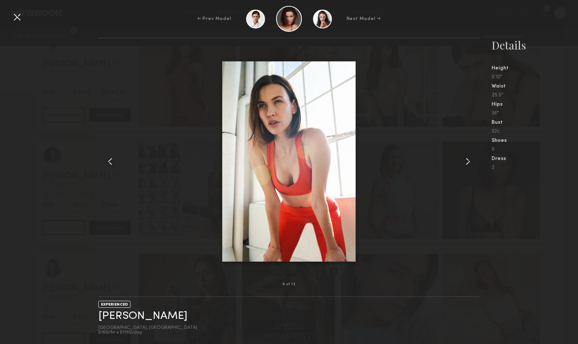
click at [471, 160] on common-icon at bounding box center [468, 162] width 12 height 12
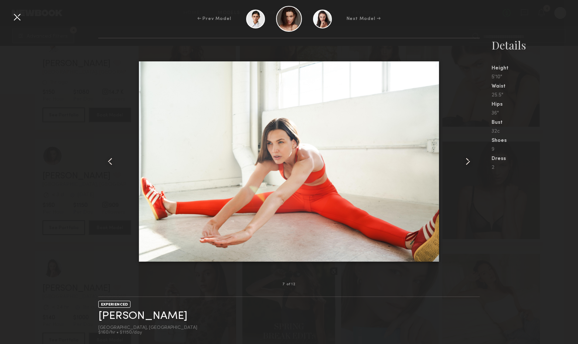
click at [471, 160] on common-icon at bounding box center [468, 162] width 12 height 12
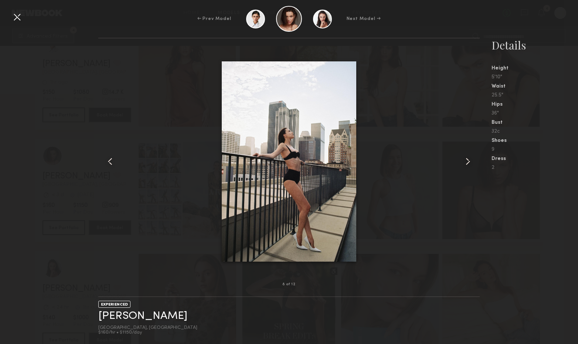
click at [471, 160] on common-icon at bounding box center [468, 162] width 12 height 12
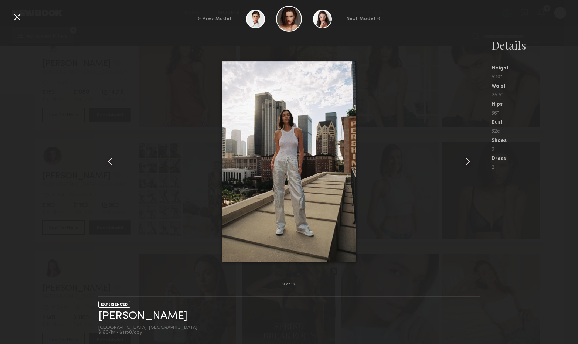
click at [471, 160] on common-icon at bounding box center [468, 162] width 12 height 12
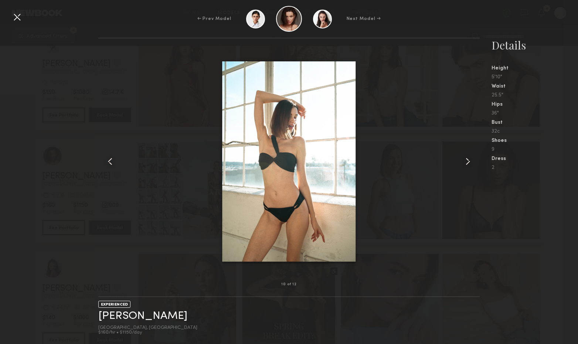
click at [471, 160] on common-icon at bounding box center [468, 162] width 12 height 12
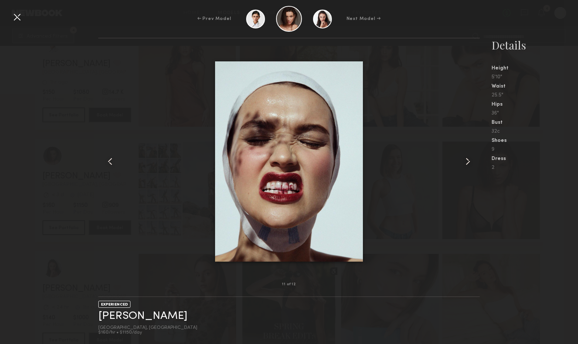
click at [19, 17] on div at bounding box center [17, 17] width 12 height 12
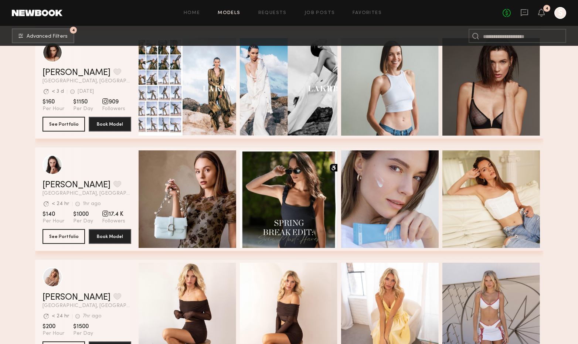
scroll to position [9580, 0]
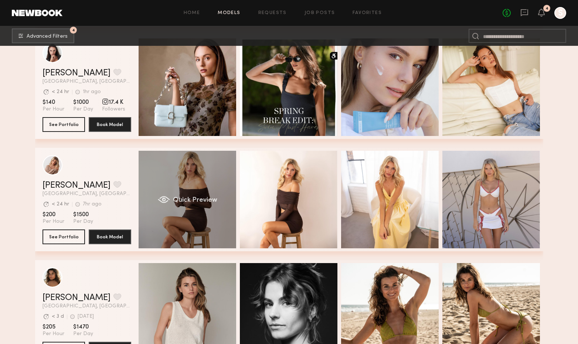
click at [193, 196] on div "Quick Preview" at bounding box center [188, 200] width 98 height 98
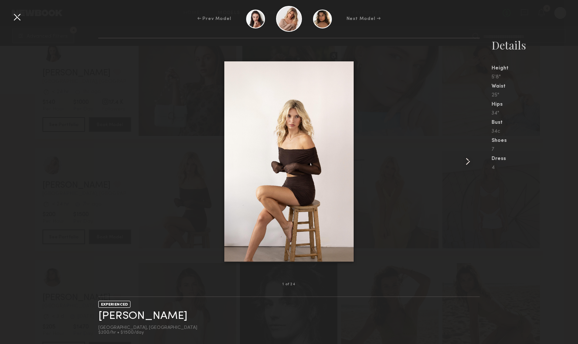
click at [469, 161] on common-icon at bounding box center [468, 162] width 12 height 12
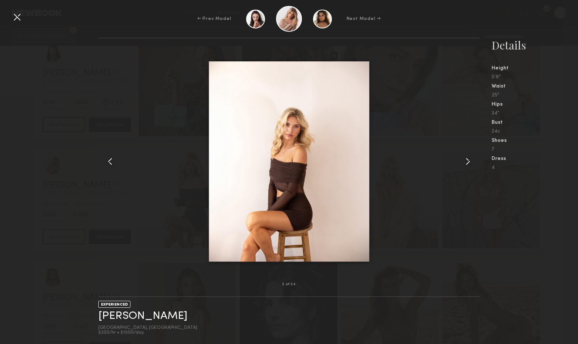
click at [469, 161] on common-icon at bounding box center [468, 162] width 12 height 12
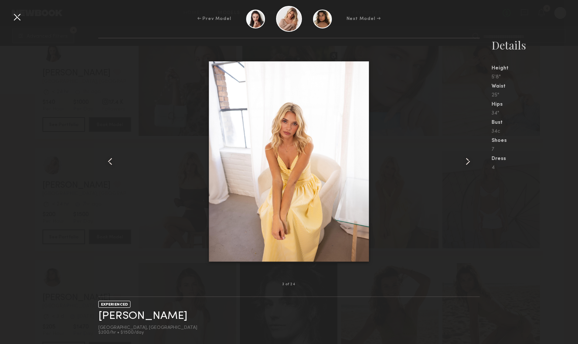
click at [469, 161] on common-icon at bounding box center [468, 162] width 12 height 12
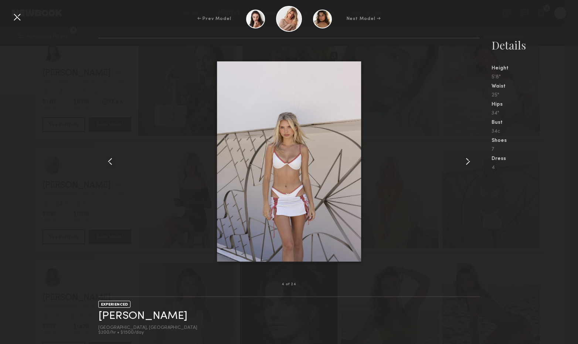
click at [469, 161] on common-icon at bounding box center [468, 162] width 12 height 12
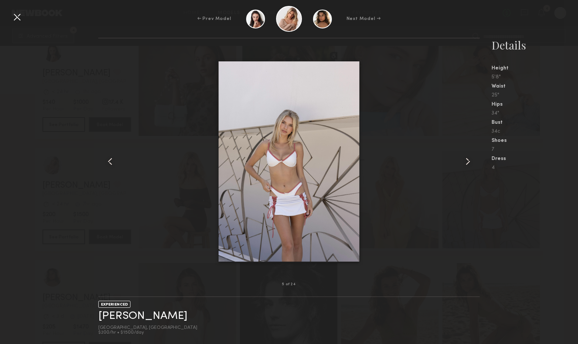
click at [469, 161] on common-icon at bounding box center [468, 162] width 12 height 12
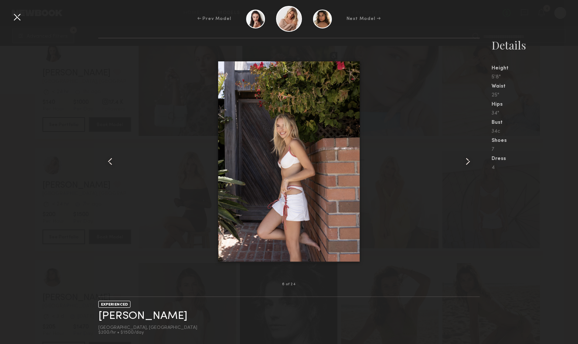
click at [469, 161] on common-icon at bounding box center [468, 162] width 12 height 12
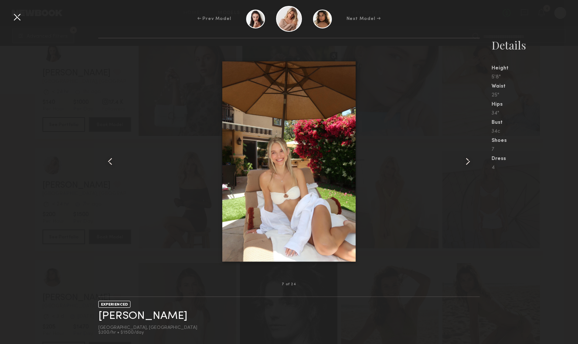
click at [469, 161] on common-icon at bounding box center [468, 162] width 12 height 12
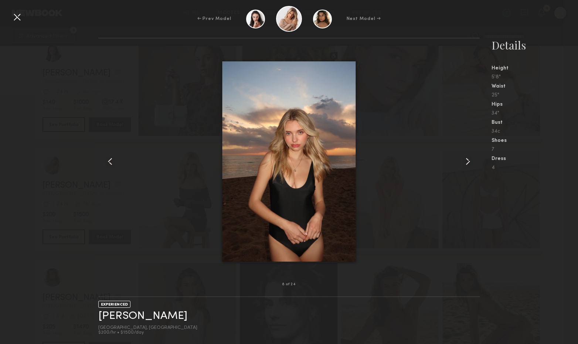
click at [469, 161] on common-icon at bounding box center [468, 162] width 12 height 12
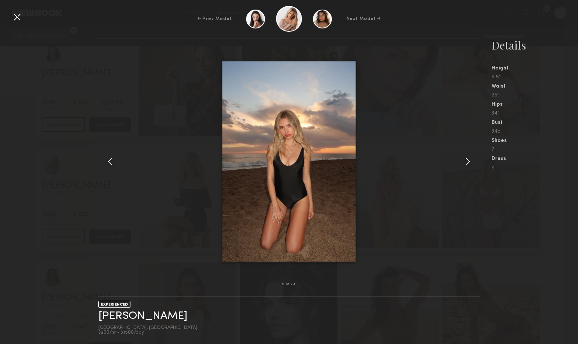
click at [469, 161] on common-icon at bounding box center [468, 162] width 12 height 12
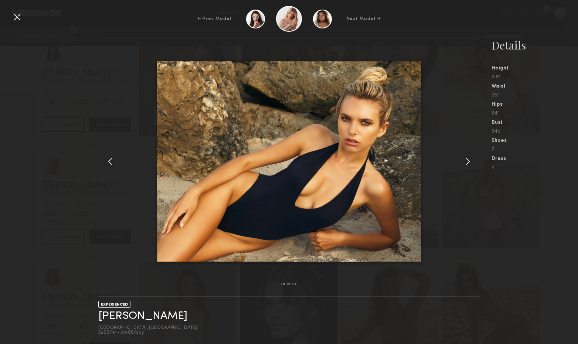
click at [469, 161] on common-icon at bounding box center [468, 162] width 12 height 12
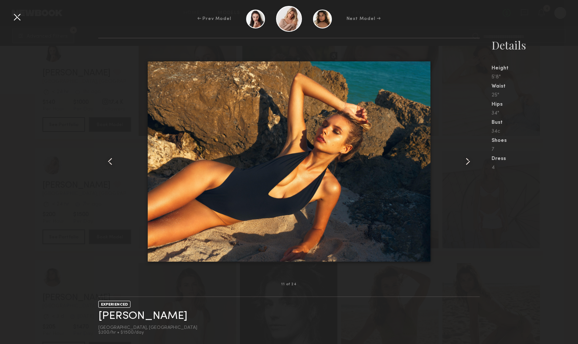
click at [469, 161] on common-icon at bounding box center [468, 162] width 12 height 12
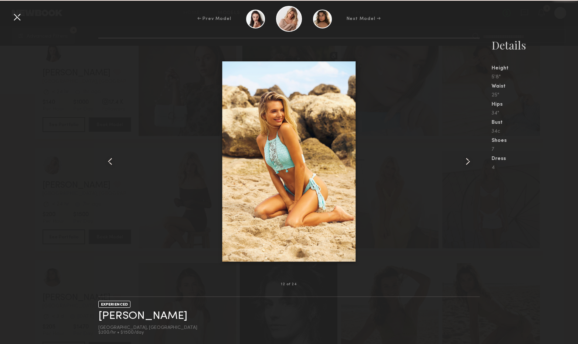
click at [469, 161] on common-icon at bounding box center [468, 162] width 12 height 12
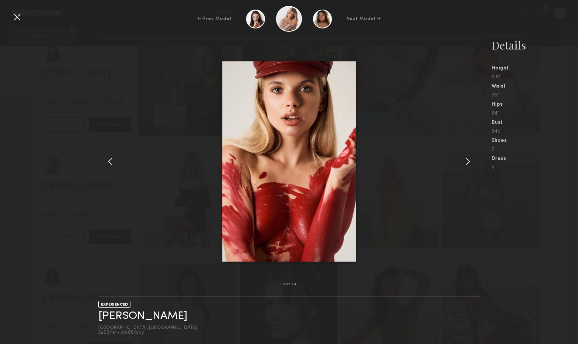
click at [469, 161] on common-icon at bounding box center [468, 162] width 12 height 12
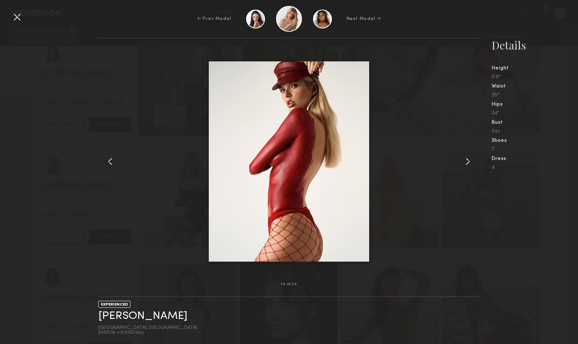
click at [469, 161] on common-icon at bounding box center [468, 162] width 12 height 12
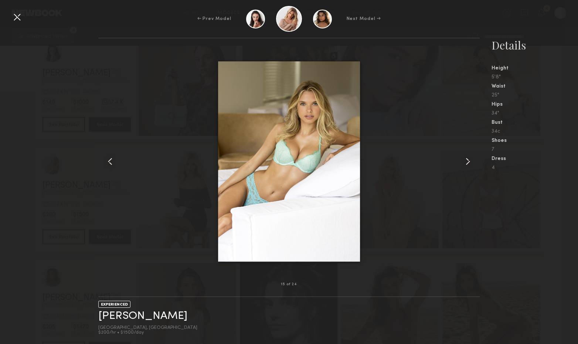
click at [469, 161] on common-icon at bounding box center [468, 162] width 12 height 12
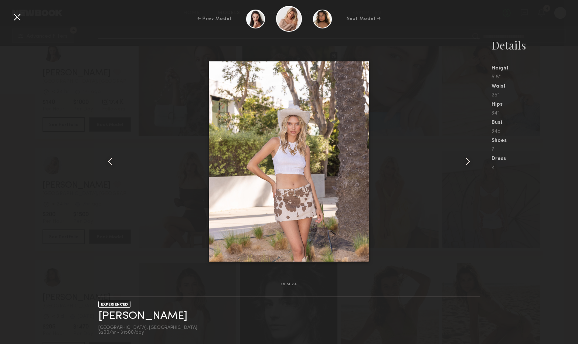
click at [469, 161] on common-icon at bounding box center [468, 162] width 12 height 12
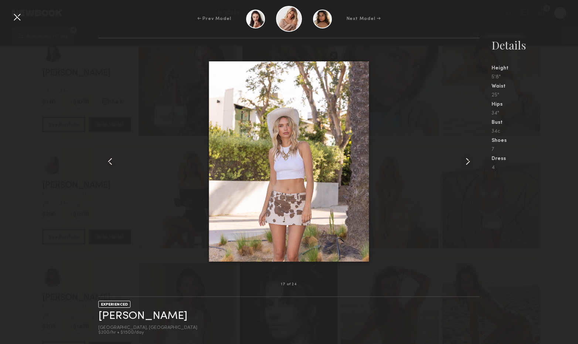
click at [11, 18] on div at bounding box center [17, 17] width 12 height 12
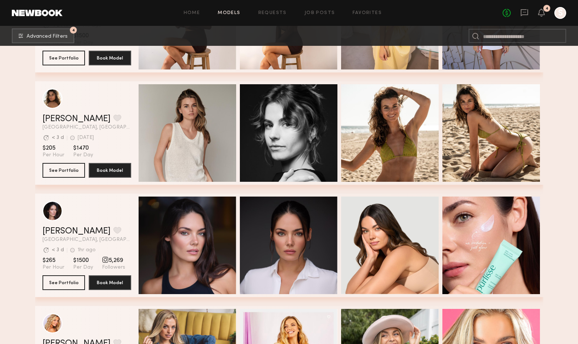
scroll to position [9797, 0]
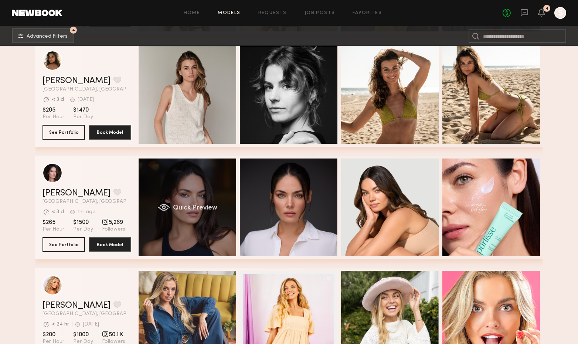
click at [184, 208] on span "Quick Preview" at bounding box center [195, 208] width 44 height 7
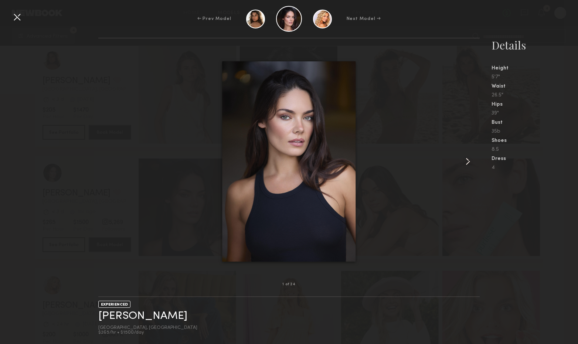
click at [469, 162] on common-icon at bounding box center [468, 162] width 12 height 12
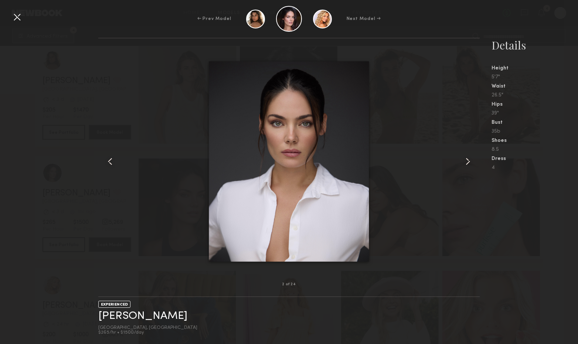
click at [468, 162] on common-icon at bounding box center [468, 162] width 12 height 12
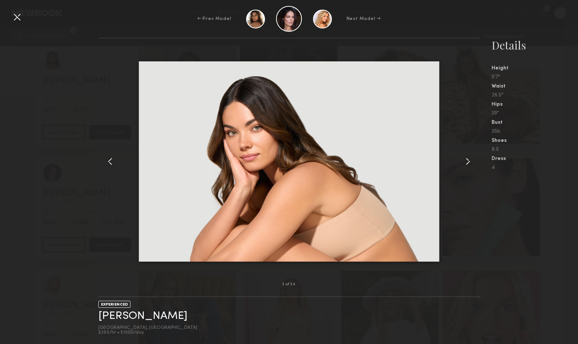
click at [468, 162] on common-icon at bounding box center [468, 162] width 12 height 12
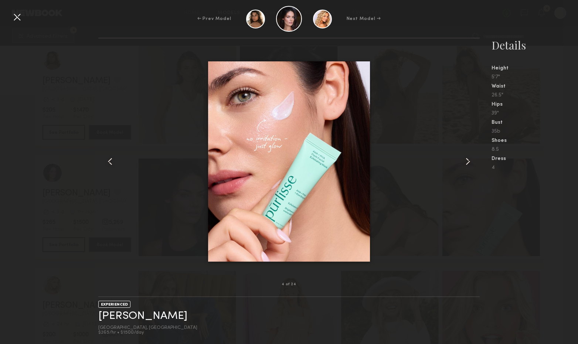
click at [468, 162] on common-icon at bounding box center [468, 162] width 12 height 12
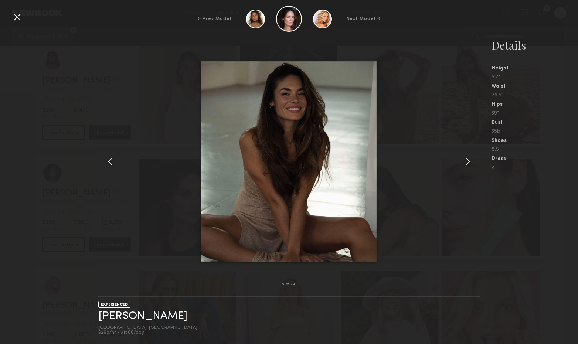
click at [468, 162] on common-icon at bounding box center [468, 162] width 12 height 12
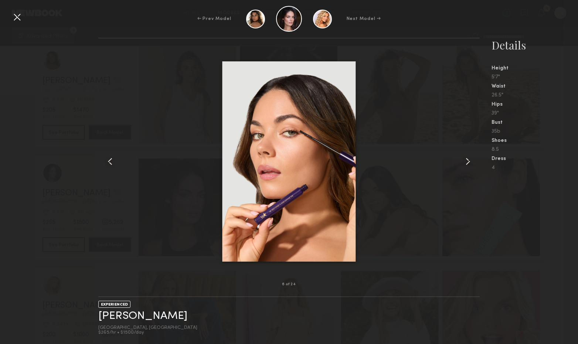
click at [468, 162] on common-icon at bounding box center [468, 162] width 12 height 12
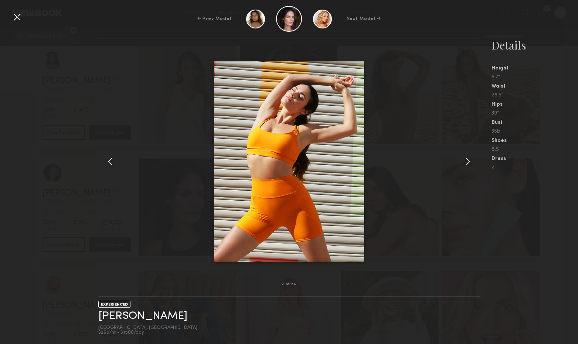
click at [468, 162] on common-icon at bounding box center [468, 162] width 12 height 12
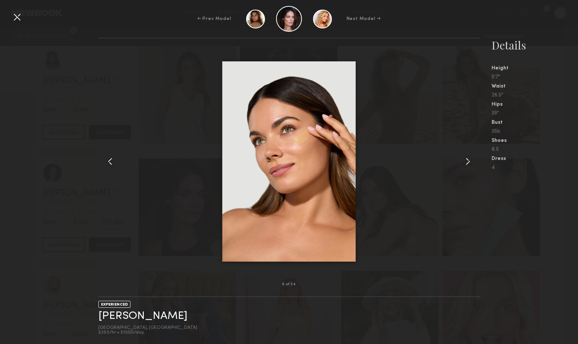
click at [468, 162] on common-icon at bounding box center [468, 162] width 12 height 12
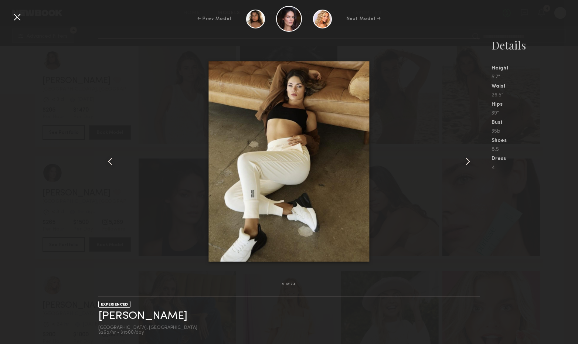
click at [468, 162] on common-icon at bounding box center [468, 162] width 12 height 12
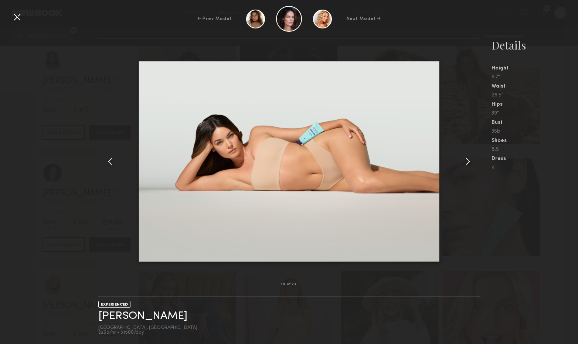
click at [468, 162] on common-icon at bounding box center [468, 162] width 12 height 12
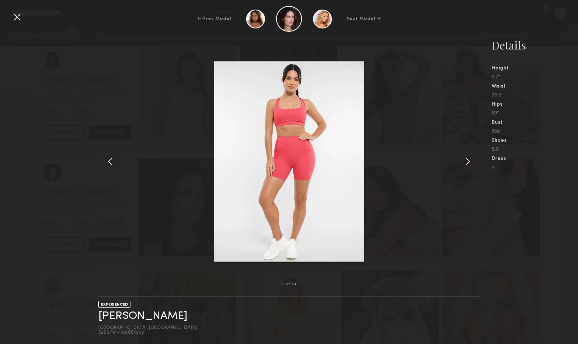
click at [468, 162] on common-icon at bounding box center [468, 162] width 12 height 12
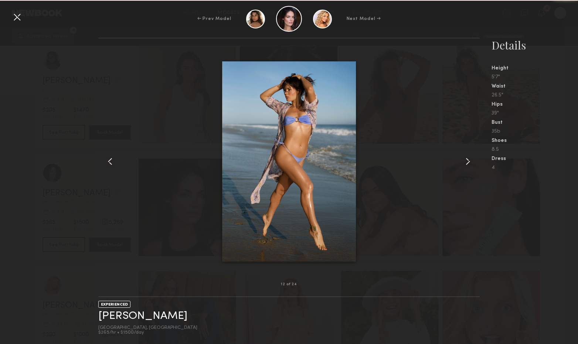
click at [468, 162] on common-icon at bounding box center [468, 162] width 12 height 12
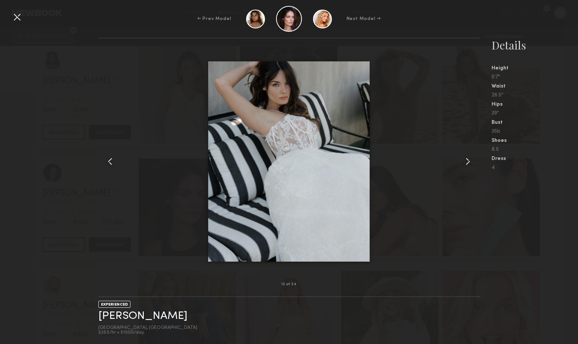
click at [468, 162] on common-icon at bounding box center [468, 162] width 12 height 12
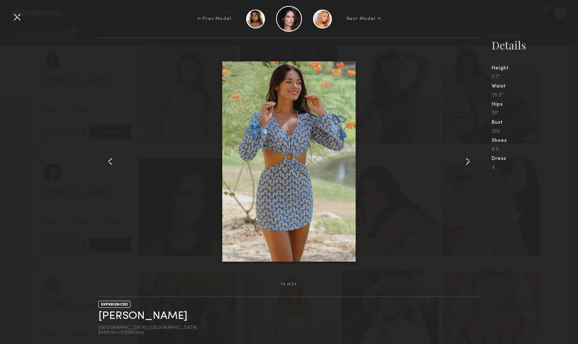
click at [468, 162] on common-icon at bounding box center [468, 162] width 12 height 12
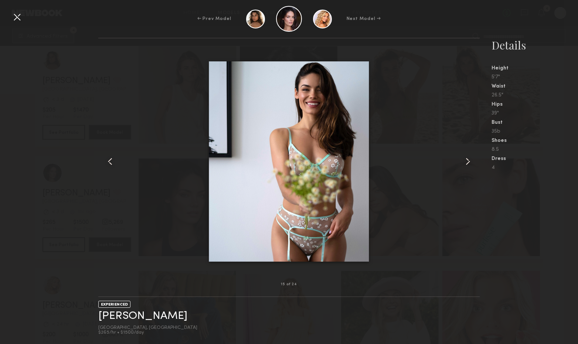
click at [18, 20] on div at bounding box center [17, 17] width 12 height 12
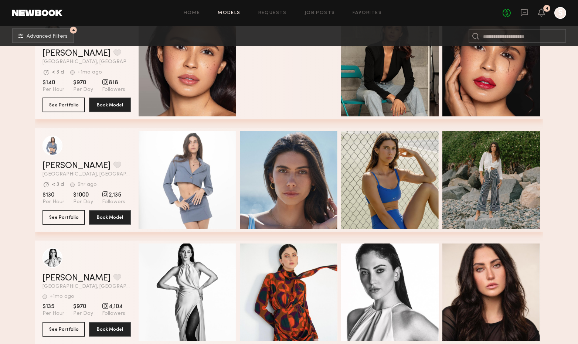
scroll to position [12875, 0]
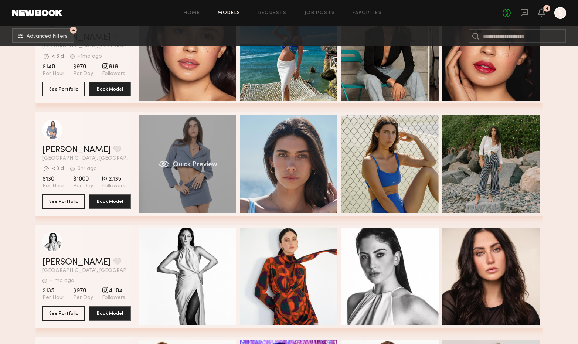
click at [194, 164] on span "Quick Preview" at bounding box center [195, 165] width 44 height 7
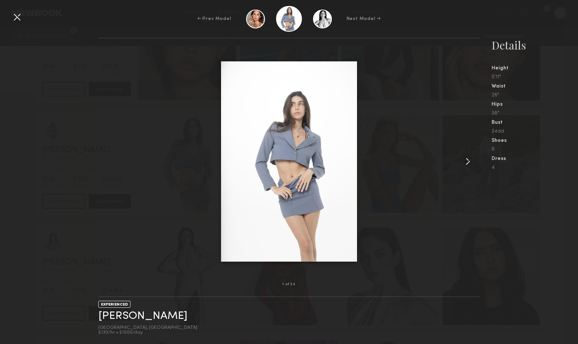
click at [468, 159] on common-icon at bounding box center [468, 162] width 12 height 12
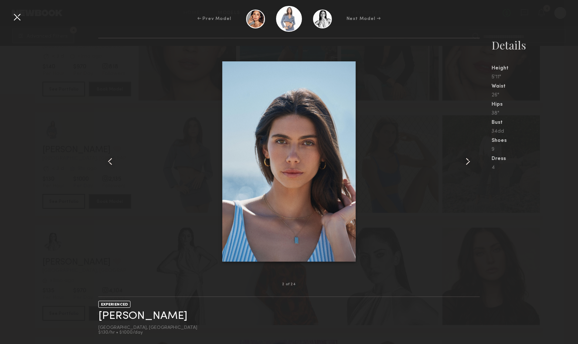
click at [469, 161] on common-icon at bounding box center [468, 162] width 12 height 12
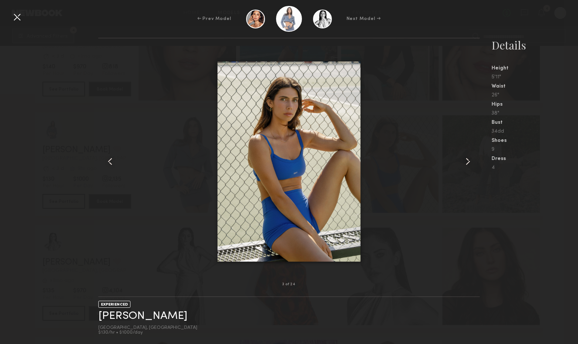
click at [469, 161] on common-icon at bounding box center [468, 162] width 12 height 12
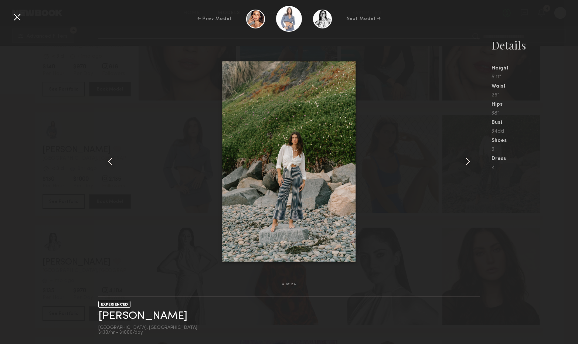
click at [469, 161] on common-icon at bounding box center [468, 162] width 12 height 12
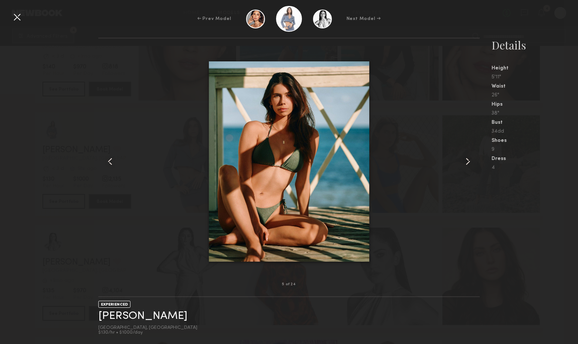
click at [469, 161] on common-icon at bounding box center [468, 162] width 12 height 12
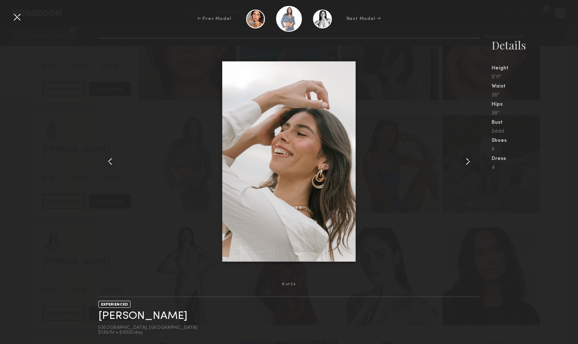
click at [19, 20] on div at bounding box center [17, 17] width 12 height 12
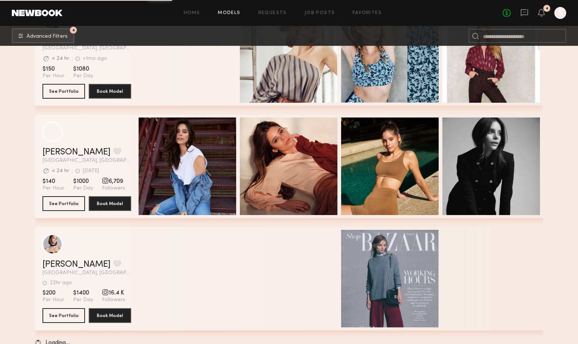
scroll to position [16023, 0]
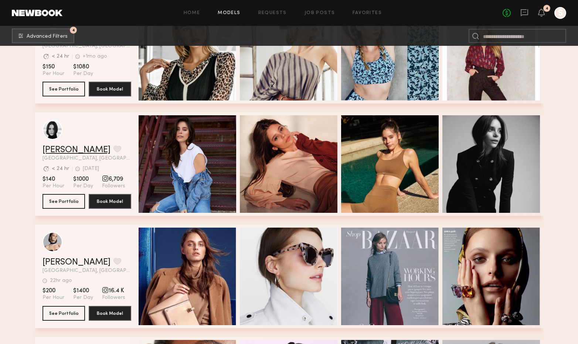
click at [70, 151] on link "Alayna L." at bounding box center [77, 150] width 68 height 9
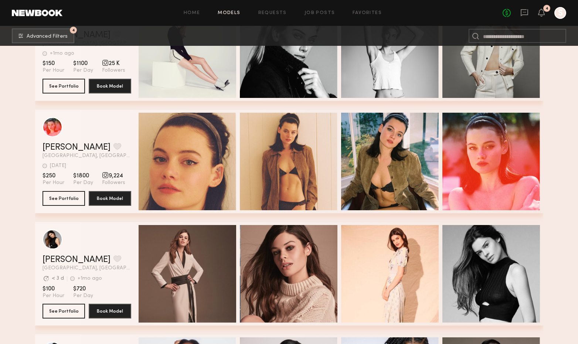
scroll to position [16926, 0]
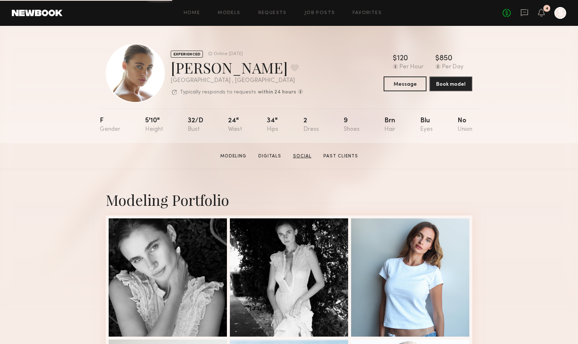
click at [300, 153] on link "Social" at bounding box center [302, 156] width 24 height 7
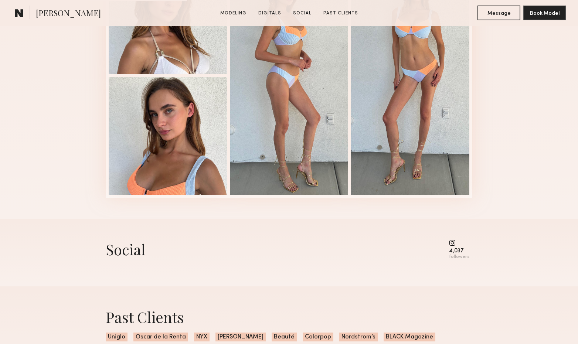
scroll to position [905, 0]
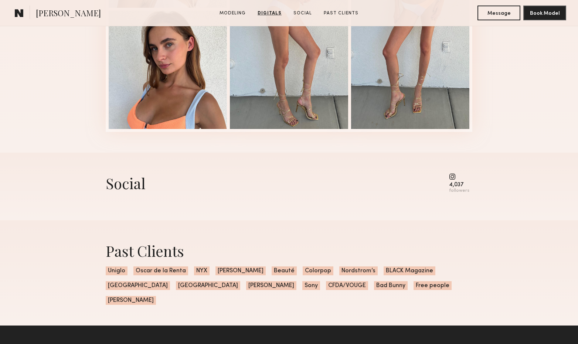
click at [453, 176] on common-icon at bounding box center [459, 176] width 20 height 7
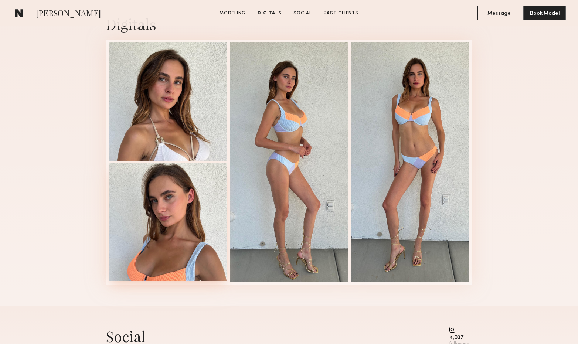
scroll to position [748, 0]
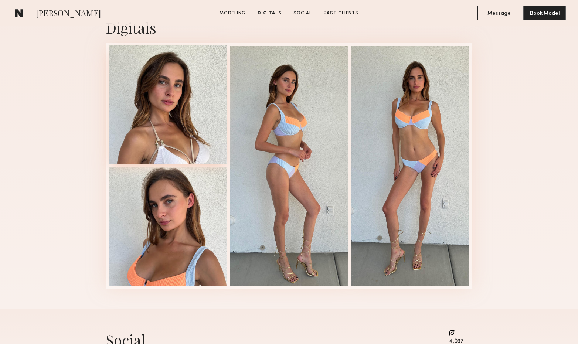
click at [177, 114] on div at bounding box center [168, 104] width 118 height 118
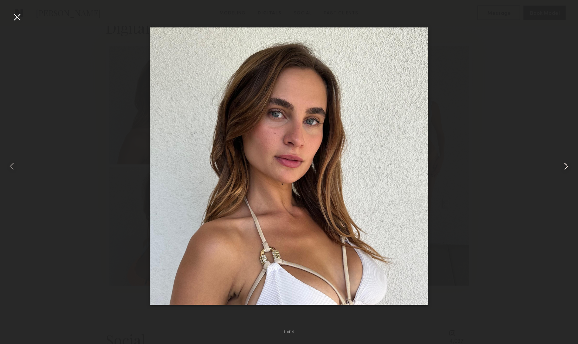
click at [568, 164] on common-icon at bounding box center [567, 166] width 12 height 12
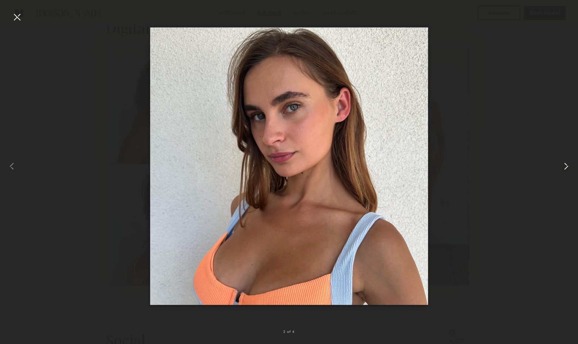
click at [568, 164] on common-icon at bounding box center [567, 166] width 12 height 12
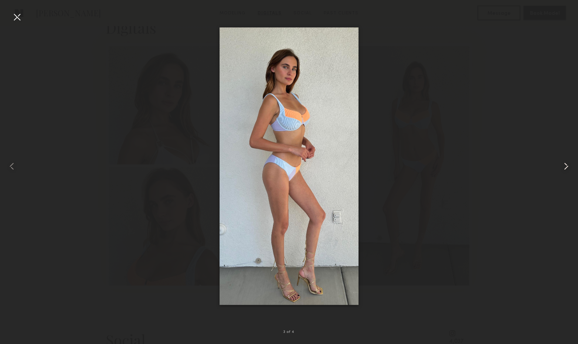
click at [568, 164] on common-icon at bounding box center [567, 166] width 12 height 12
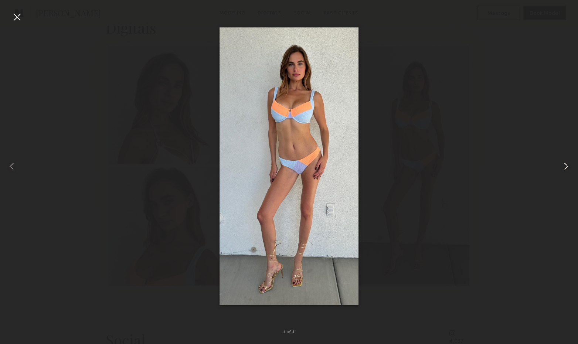
click at [568, 164] on common-icon at bounding box center [567, 166] width 12 height 12
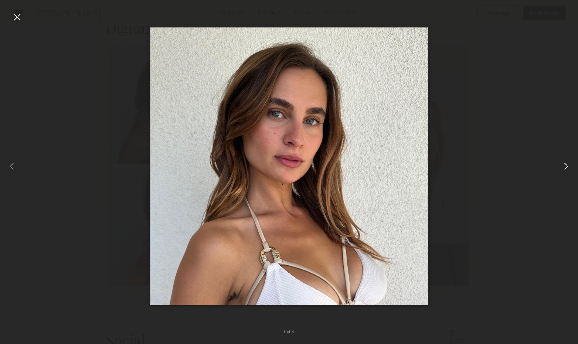
click at [568, 164] on common-icon at bounding box center [567, 166] width 12 height 12
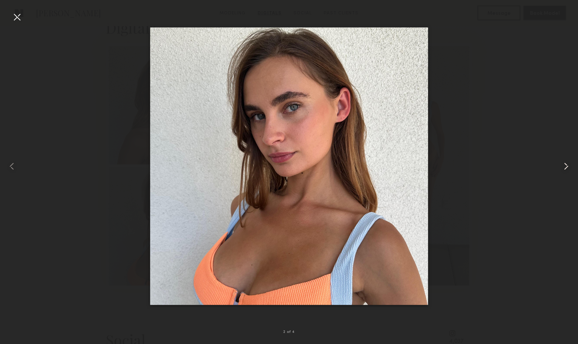
click at [568, 164] on common-icon at bounding box center [567, 166] width 12 height 12
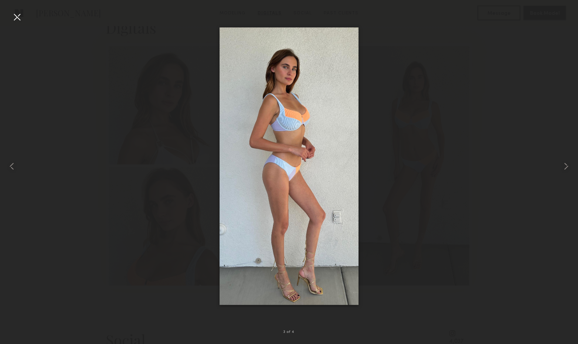
click at [489, 92] on div at bounding box center [289, 166] width 578 height 309
click at [19, 17] on div at bounding box center [17, 17] width 12 height 12
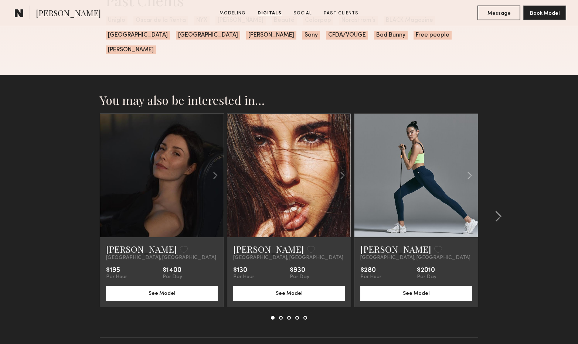
scroll to position [1171, 0]
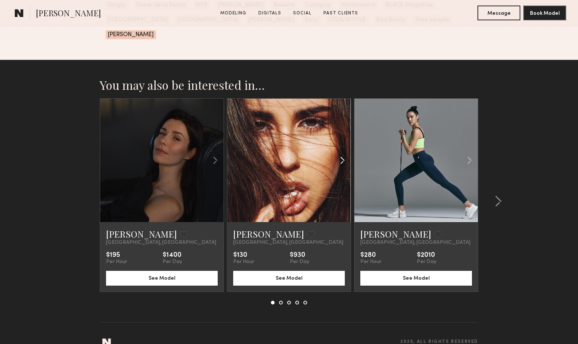
click at [342, 153] on common-icon at bounding box center [342, 160] width 11 height 14
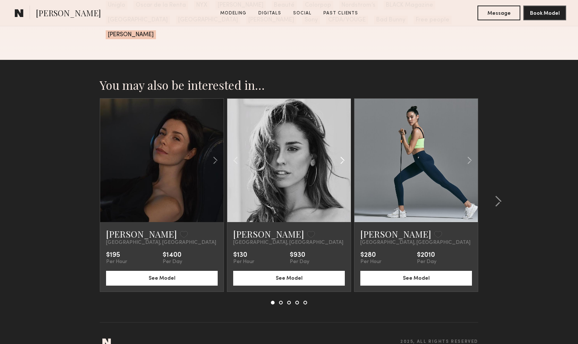
click at [342, 153] on common-icon at bounding box center [342, 160] width 11 height 14
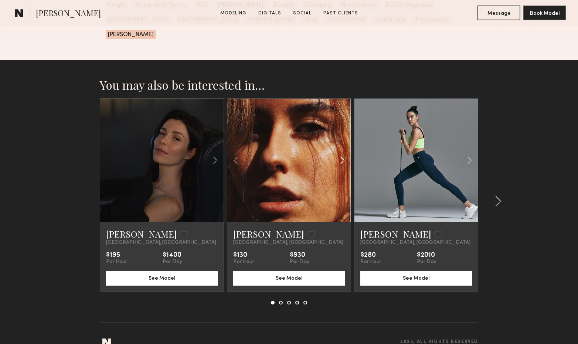
click at [342, 153] on common-icon at bounding box center [342, 160] width 11 height 14
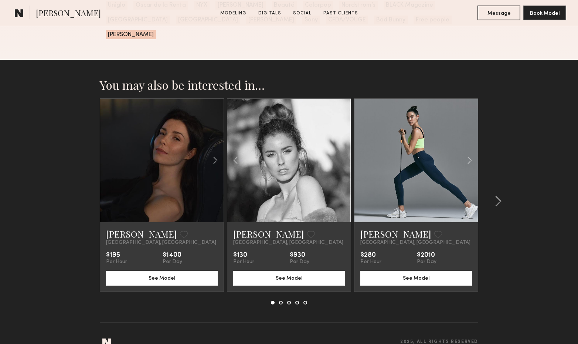
click at [342, 144] on div at bounding box center [289, 161] width 124 height 124
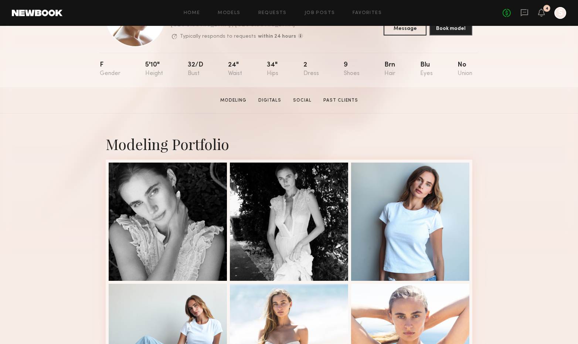
scroll to position [0, 0]
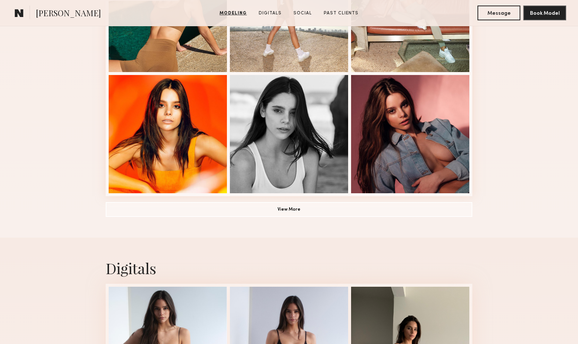
scroll to position [501, 0]
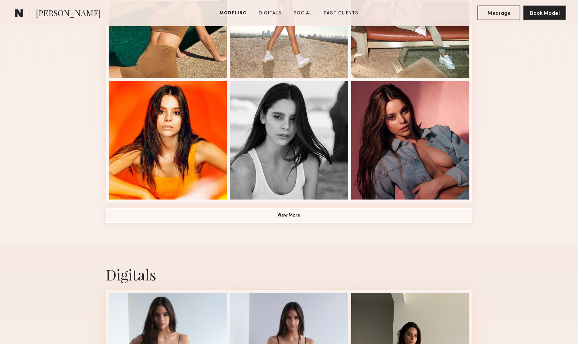
click at [294, 218] on button "View More" at bounding box center [289, 215] width 367 height 15
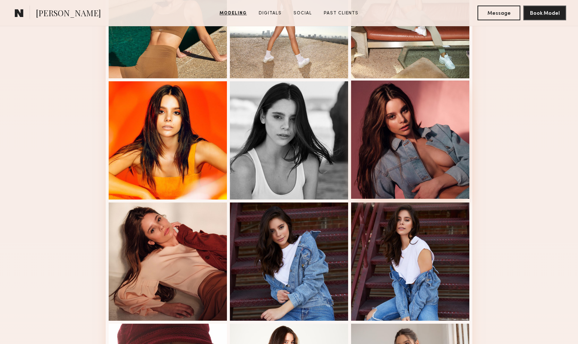
click at [443, 158] on div at bounding box center [410, 140] width 118 height 118
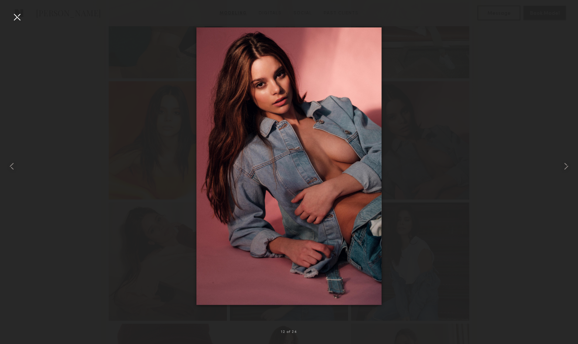
click at [15, 18] on div at bounding box center [17, 17] width 12 height 12
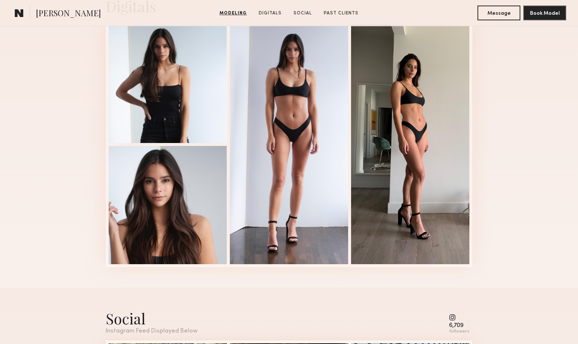
scroll to position [1235, 0]
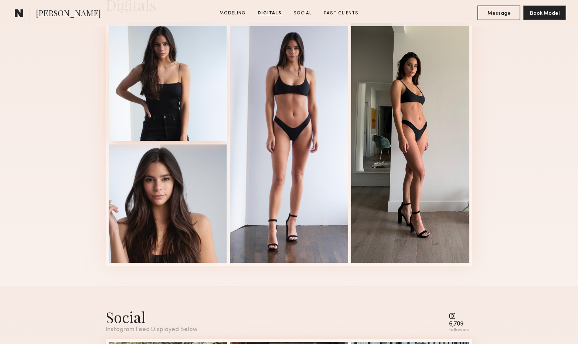
click at [182, 82] on div at bounding box center [168, 82] width 118 height 118
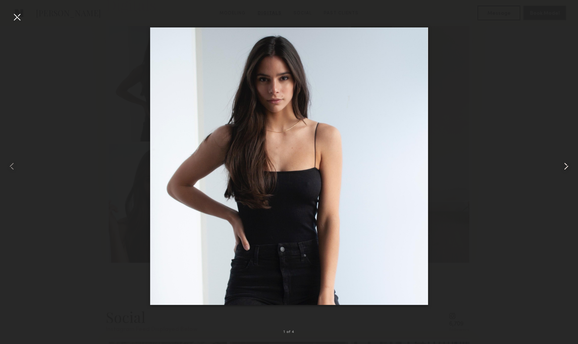
click at [564, 168] on common-icon at bounding box center [567, 166] width 12 height 12
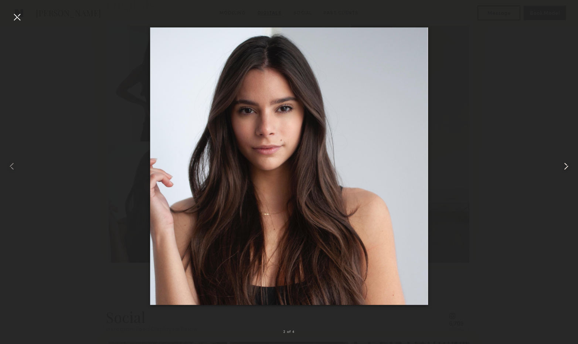
click at [564, 168] on common-icon at bounding box center [567, 166] width 12 height 12
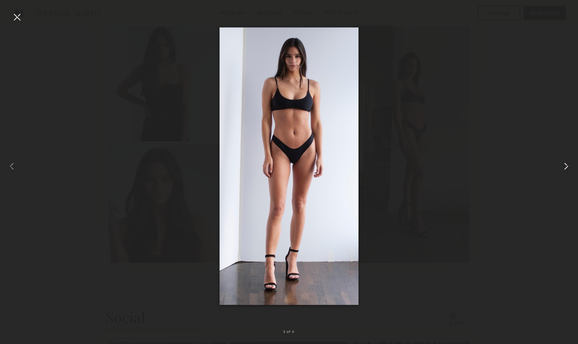
click at [564, 168] on common-icon at bounding box center [567, 166] width 12 height 12
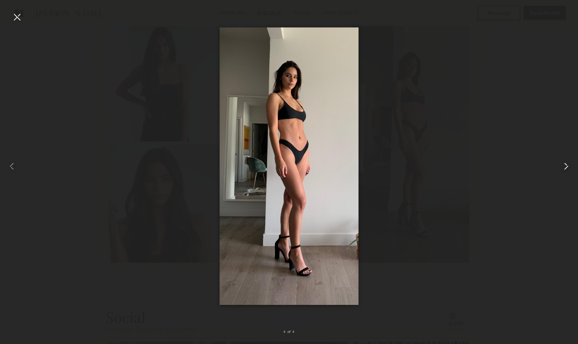
click at [564, 168] on common-icon at bounding box center [567, 166] width 12 height 12
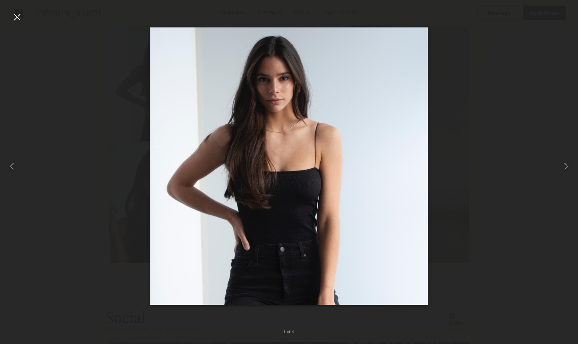
click at [17, 19] on div at bounding box center [17, 17] width 12 height 12
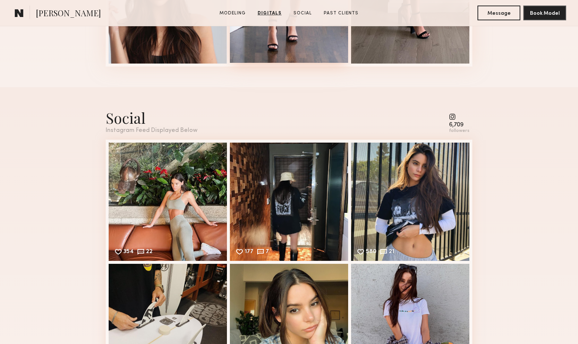
scroll to position [1480, 0]
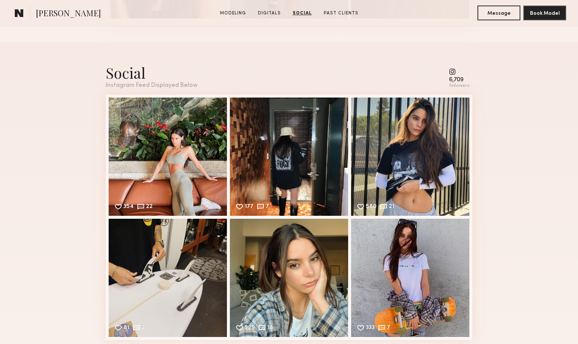
click at [457, 74] on common-icon at bounding box center [459, 71] width 20 height 7
click at [421, 148] on div "580 21 Likes & comments displayed to show model’s engagement" at bounding box center [410, 156] width 118 height 118
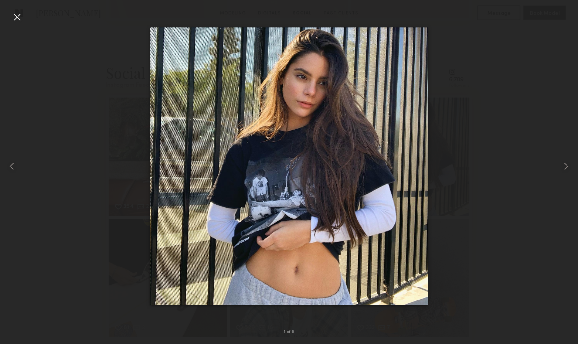
click at [20, 19] on div at bounding box center [17, 17] width 12 height 12
